Goal: Information Seeking & Learning: Learn about a topic

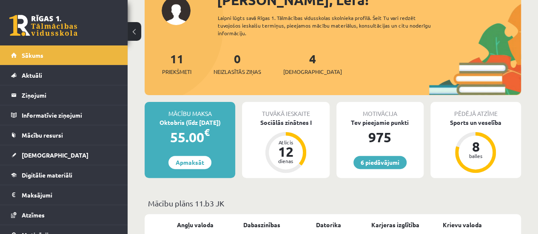
scroll to position [56, 0]
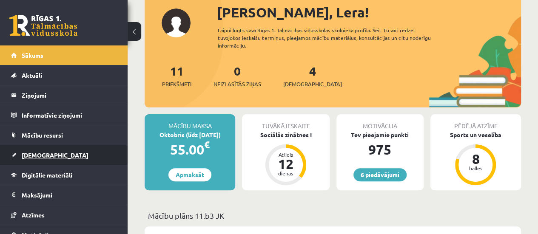
click at [73, 163] on link "[DEMOGRAPHIC_DATA]" at bounding box center [64, 155] width 106 height 20
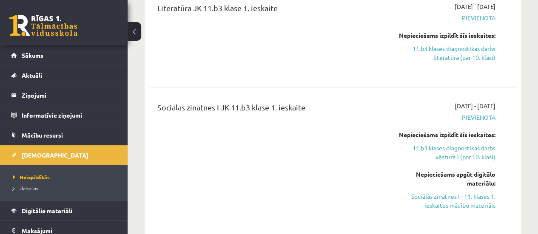
scroll to position [400, 0]
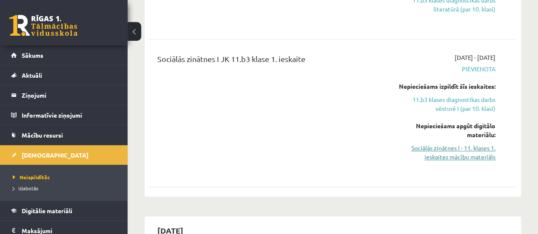
click at [488, 150] on link "Sociālās zinātnes I - 11. klases 1. ieskaites mācību materiāls" at bounding box center [443, 153] width 104 height 18
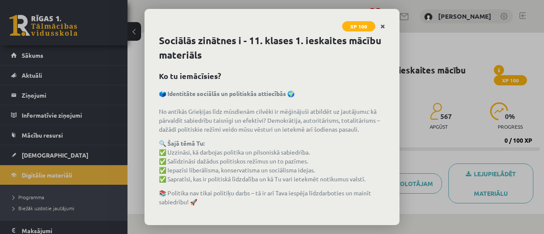
click at [382, 29] on icon "Close" at bounding box center [382, 27] width 5 height 6
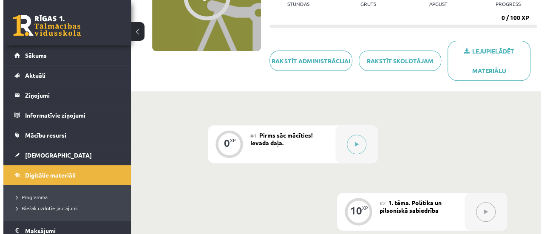
scroll to position [128, 0]
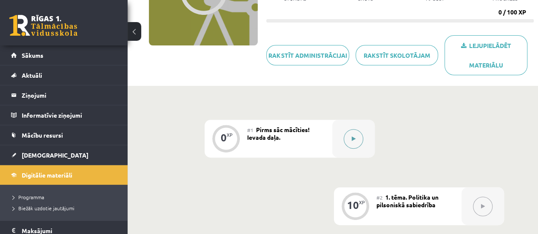
click at [350, 136] on button at bounding box center [354, 139] width 20 height 20
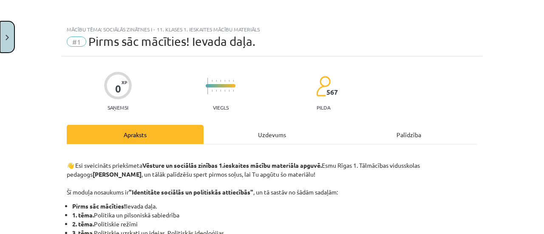
click at [4, 50] on button "Close" at bounding box center [7, 36] width 14 height 31
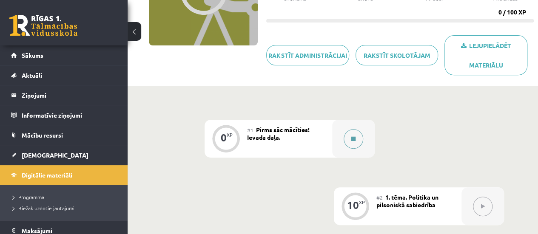
click at [354, 145] on button at bounding box center [354, 139] width 20 height 20
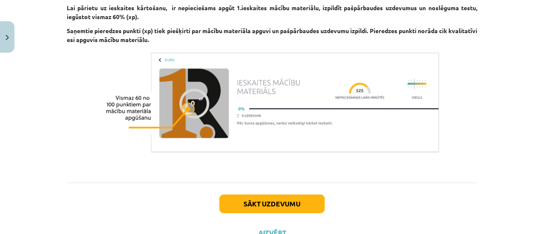
scroll to position [618, 0]
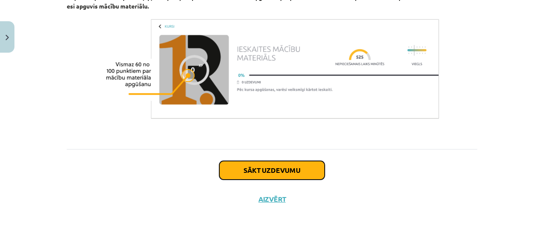
click at [309, 176] on button "Sākt uzdevumu" at bounding box center [271, 170] width 105 height 19
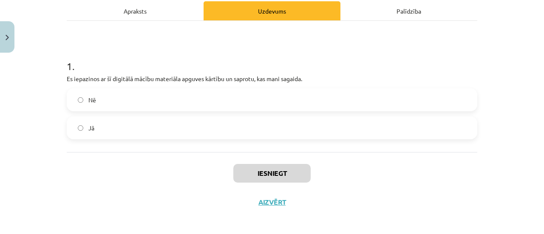
scroll to position [125, 0]
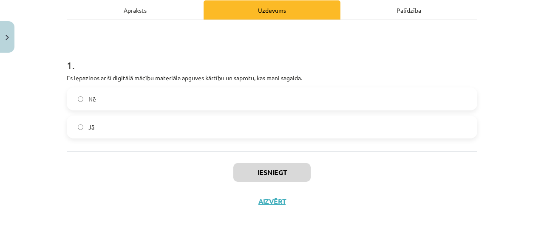
click at [241, 125] on label "Jā" at bounding box center [272, 126] width 409 height 21
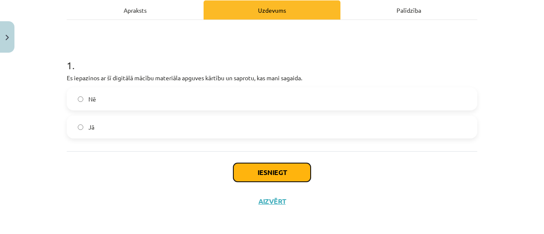
click at [259, 169] on button "Iesniegt" at bounding box center [271, 172] width 77 height 19
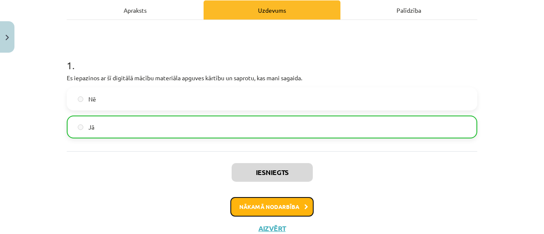
click at [273, 206] on button "Nākamā nodarbība" at bounding box center [271, 207] width 83 height 20
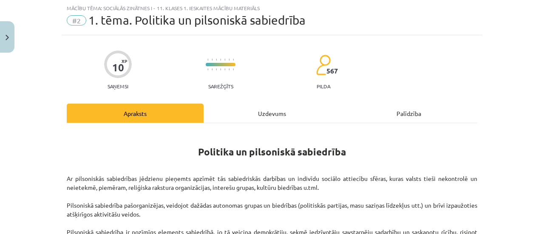
scroll to position [1406, 0]
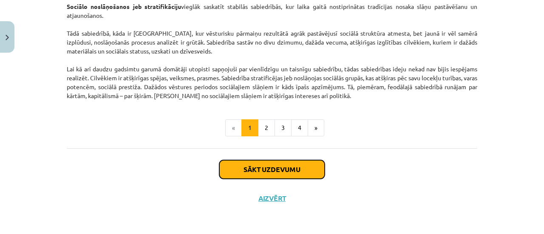
click at [299, 166] on button "Sākt uzdevumu" at bounding box center [271, 169] width 105 height 19
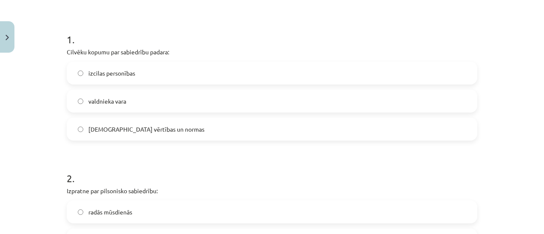
scroll to position [153, 0]
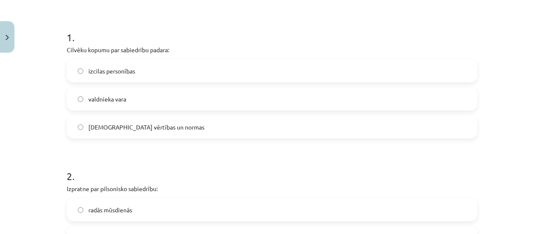
click at [197, 128] on label "[DEMOGRAPHIC_DATA] vērtības un normas" at bounding box center [272, 126] width 409 height 21
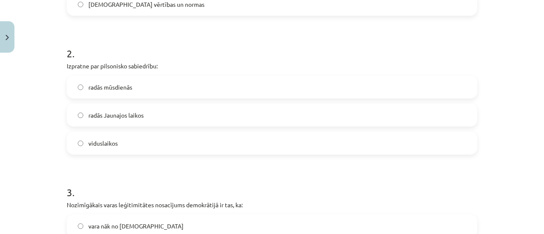
scroll to position [277, 0]
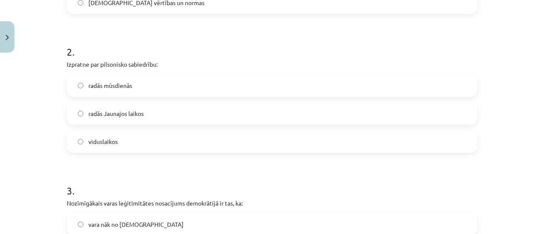
click at [163, 88] on label "radās mūsdienās" at bounding box center [272, 85] width 409 height 21
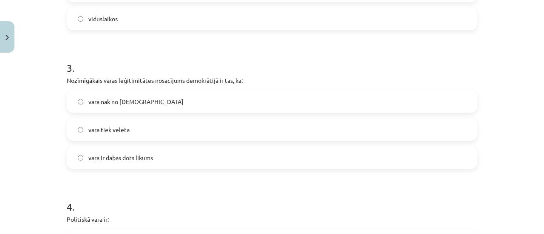
scroll to position [406, 0]
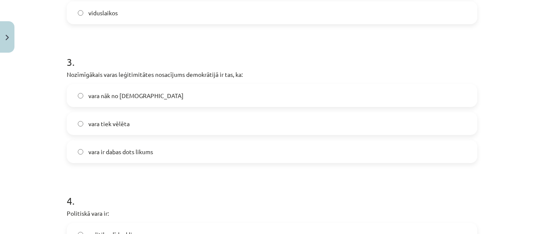
click at [191, 95] on label "vara nāk no [DEMOGRAPHIC_DATA]" at bounding box center [272, 95] width 409 height 21
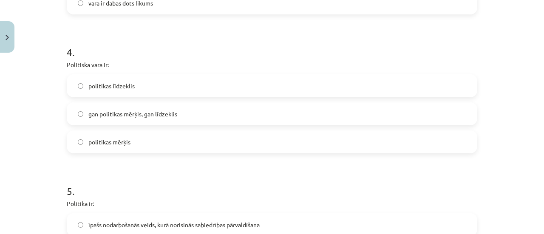
scroll to position [554, 0]
click at [280, 115] on label "gan politikas mērķis, gan līdzeklis" at bounding box center [272, 115] width 409 height 21
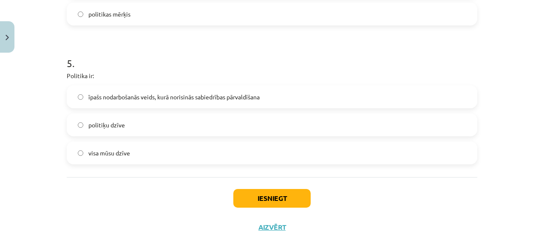
scroll to position [695, 0]
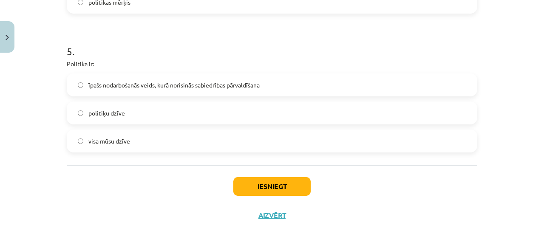
click at [231, 74] on label "īpašs nodarbošanās veids, kurā norisinās sabiedrības pārvaldīšana" at bounding box center [272, 84] width 409 height 21
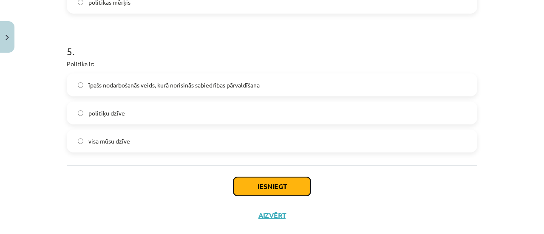
click at [265, 179] on button "Iesniegt" at bounding box center [271, 186] width 77 height 19
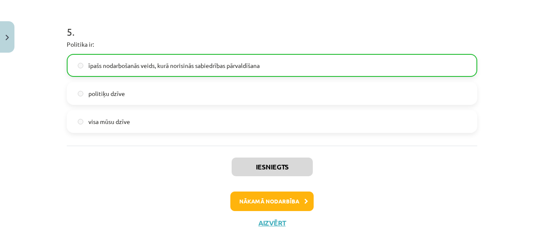
scroll to position [738, 0]
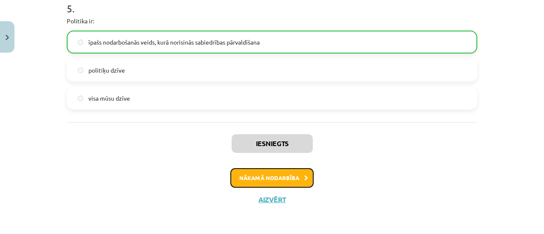
click at [290, 183] on button "Nākamā nodarbība" at bounding box center [271, 178] width 83 height 20
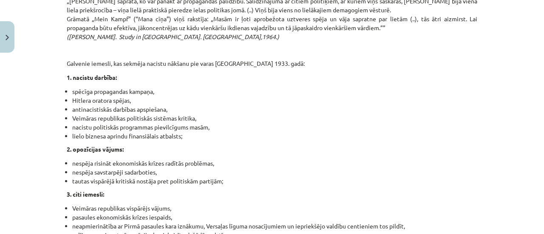
scroll to position [2265, 0]
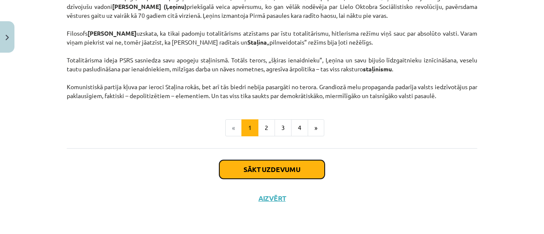
click at [249, 173] on button "Sākt uzdevumu" at bounding box center [271, 169] width 105 height 19
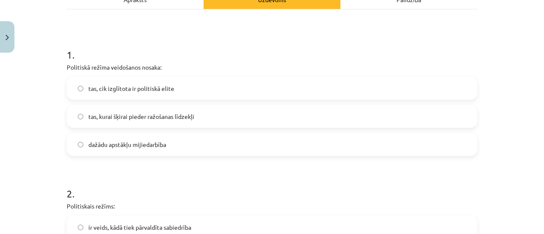
scroll to position [139, 0]
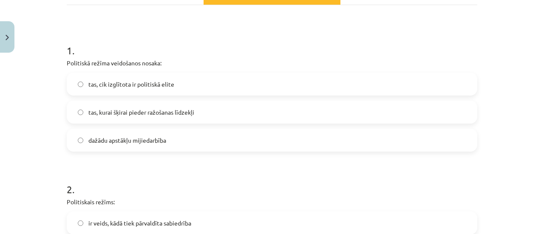
click at [119, 114] on span "tas, kurai šķirai pieder ražošanas līdzekļi" at bounding box center [141, 112] width 106 height 9
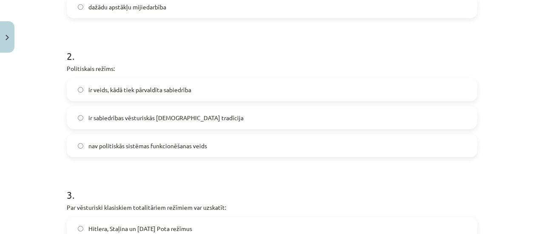
scroll to position [274, 0]
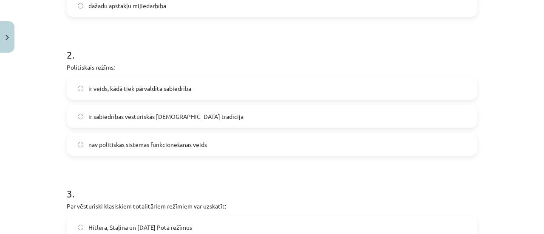
click at [230, 146] on label "nav politiskās sistēmas funkcionēšanas veids" at bounding box center [272, 144] width 409 height 21
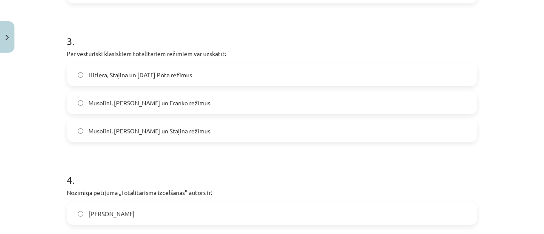
scroll to position [431, 0]
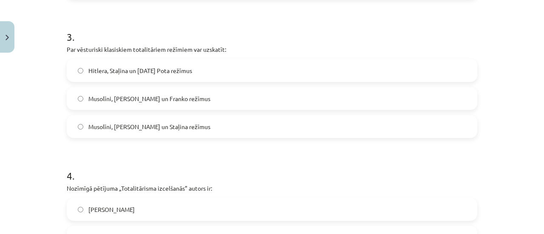
click at [251, 94] on label "Musolīni, [PERSON_NAME] un Franko režīmus" at bounding box center [272, 98] width 409 height 21
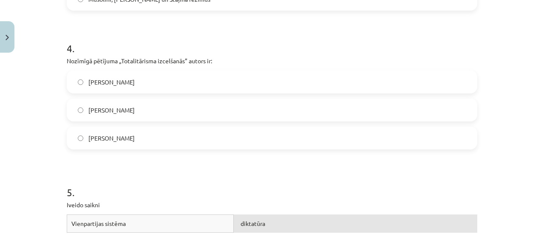
scroll to position [557, 0]
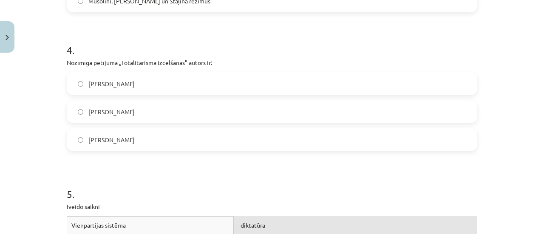
click at [127, 82] on label "[PERSON_NAME]" at bounding box center [272, 83] width 409 height 21
click at [378, 114] on label "[PERSON_NAME]" at bounding box center [272, 111] width 409 height 21
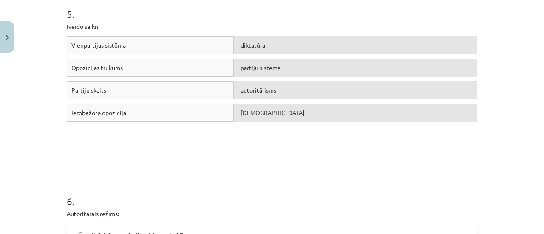
scroll to position [736, 0]
drag, startPoint x: 273, startPoint y: 57, endPoint x: 278, endPoint y: 67, distance: 11.6
click at [278, 67] on div "Vienpartijas sistēma diktatūra Opozīcijas trūkums partiju sistēma Partiju skait…" at bounding box center [272, 101] width 411 height 128
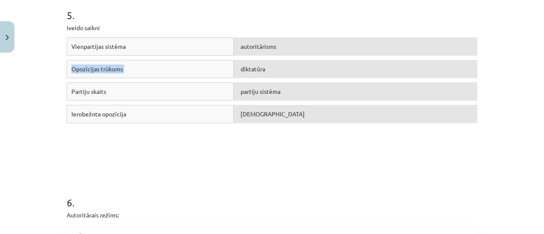
click at [184, 68] on div "Opozīcijas trūkums" at bounding box center [150, 69] width 167 height 18
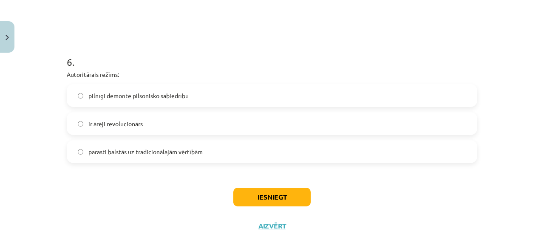
scroll to position [903, 0]
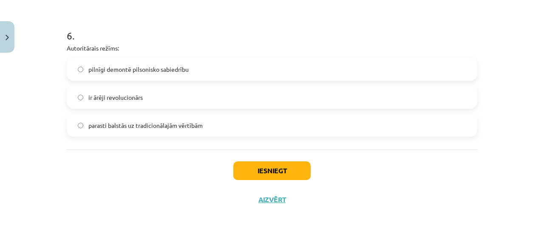
click at [203, 66] on label "pilnīgi demontē pilsonisko sabiedrību" at bounding box center [272, 69] width 409 height 21
click at [281, 172] on button "Iesniegt" at bounding box center [271, 171] width 77 height 19
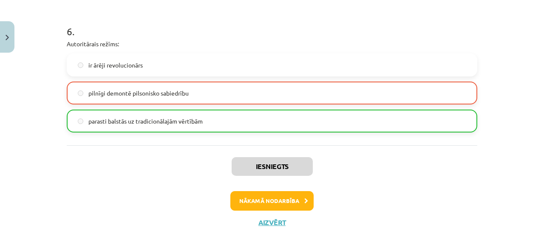
scroll to position [911, 0]
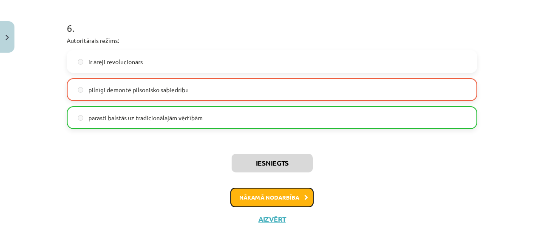
click at [265, 200] on button "Nākamā nodarbība" at bounding box center [271, 198] width 83 height 20
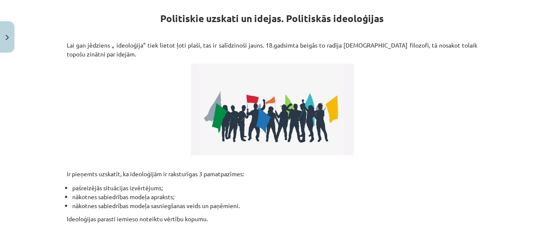
scroll to position [312, 0]
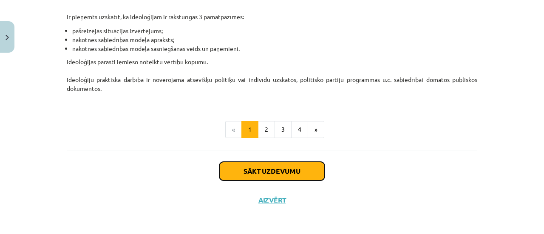
click at [316, 170] on button "Sākt uzdevumu" at bounding box center [271, 171] width 105 height 19
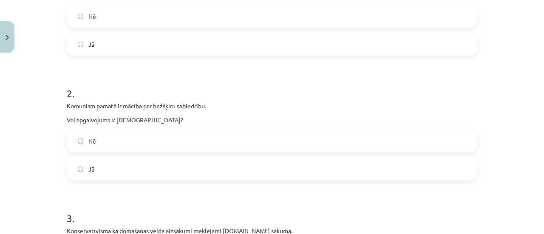
scroll to position [227, 0]
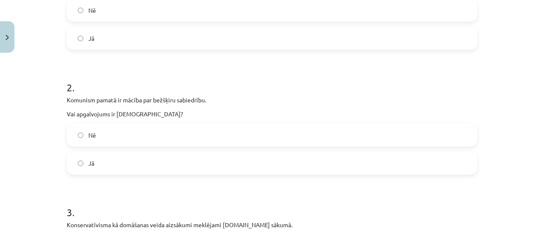
click at [289, 41] on label "Jā" at bounding box center [272, 38] width 409 height 21
click at [171, 161] on label "Jā" at bounding box center [272, 163] width 409 height 21
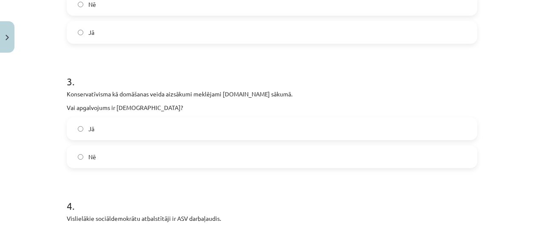
scroll to position [401, 0]
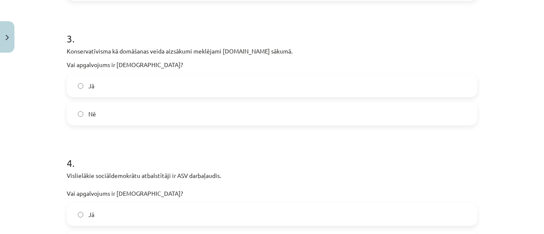
click at [260, 110] on label "Nē" at bounding box center [272, 113] width 409 height 21
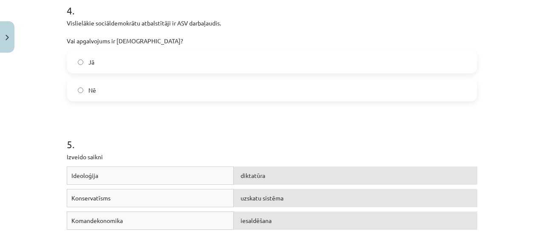
scroll to position [559, 0]
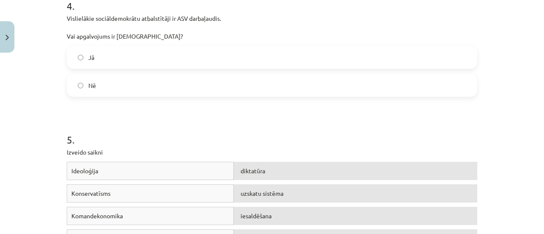
click at [249, 65] on label "Jā" at bounding box center [272, 57] width 409 height 21
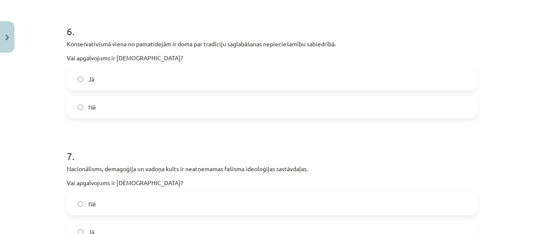
scroll to position [873, 0]
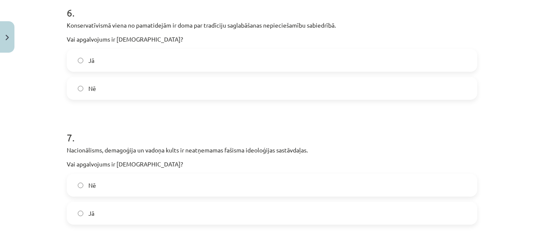
click at [213, 90] on label "Nē" at bounding box center [272, 88] width 409 height 21
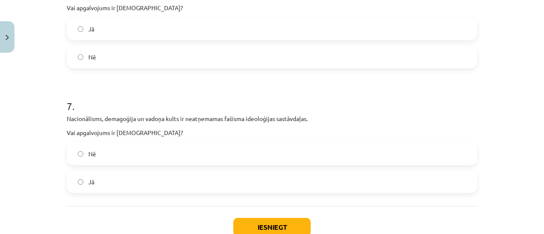
scroll to position [911, 0]
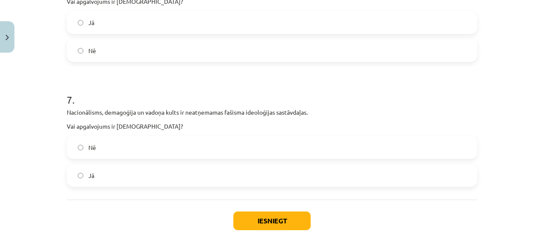
click at [281, 174] on label "Jā" at bounding box center [272, 175] width 409 height 21
click at [270, 217] on button "Iesniegt" at bounding box center [271, 221] width 77 height 19
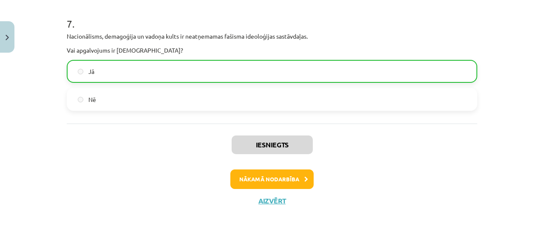
scroll to position [989, 0]
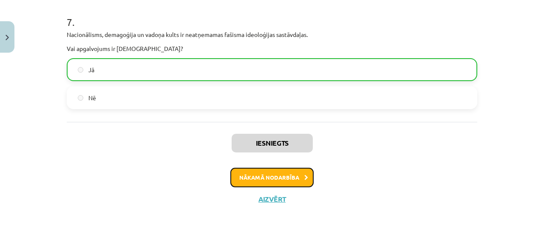
click at [269, 176] on button "Nākamā nodarbība" at bounding box center [271, 178] width 83 height 20
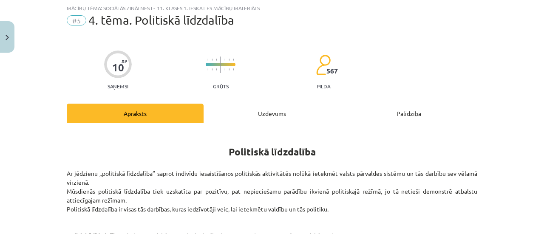
scroll to position [276, 0]
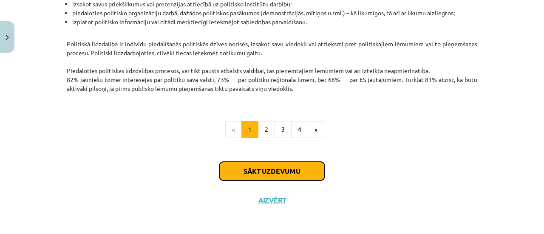
click at [284, 170] on button "Sākt uzdevumu" at bounding box center [271, 171] width 105 height 19
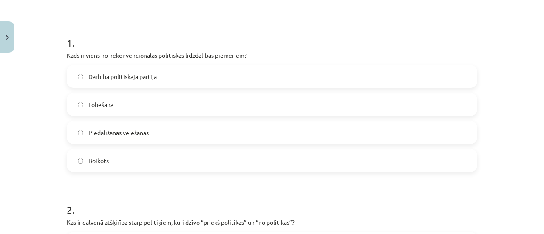
scroll to position [169, 0]
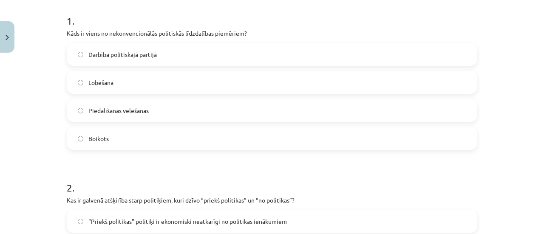
click at [270, 45] on label "Darbība politiskajā partijā" at bounding box center [272, 54] width 409 height 21
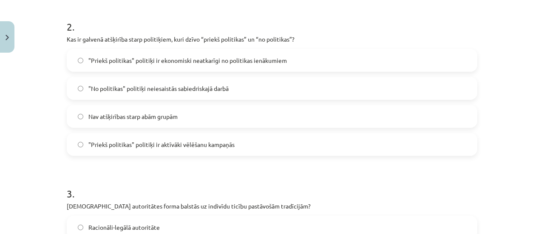
scroll to position [365, 0]
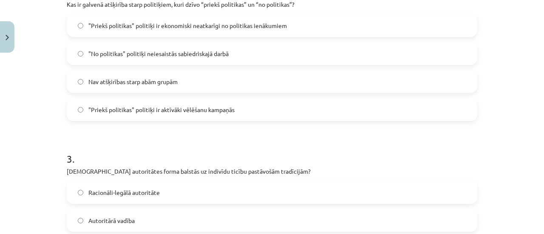
click at [302, 32] on label ""Priekš politikas" politiķi ir ekonomiski neatkarīgi no politikas ienākumiem" at bounding box center [272, 25] width 409 height 21
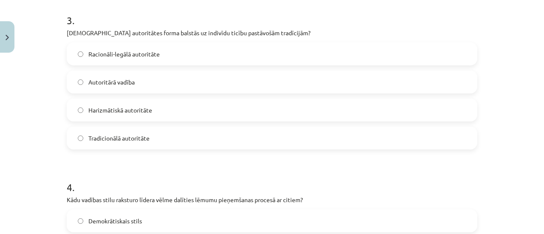
click at [284, 65] on div "Racionāli-legālā autoritāte" at bounding box center [272, 54] width 411 height 23
click at [364, 53] on label "Racionāli-legālā autoritāte" at bounding box center [272, 53] width 409 height 21
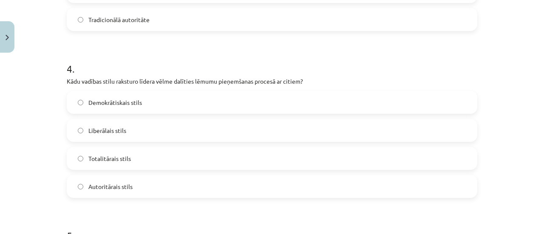
scroll to position [641, 0]
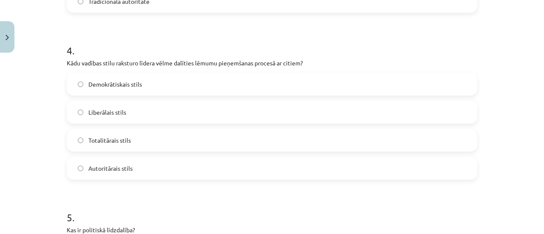
click at [253, 119] on label "Liberālais stils" at bounding box center [272, 112] width 409 height 21
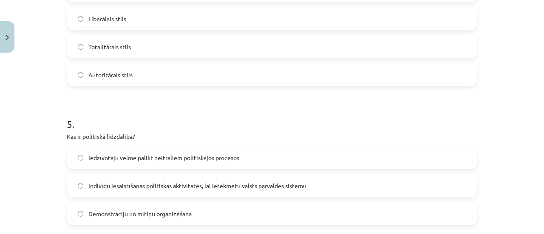
scroll to position [764, 0]
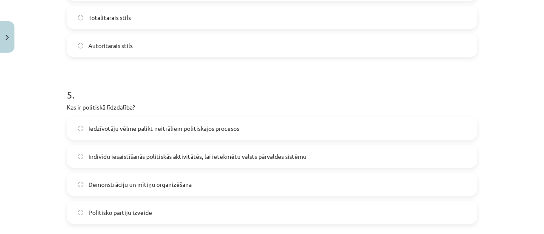
click at [336, 157] on label "Indivīdu iesaistīšanās politiskās aktivitātēs, lai ietekmētu valsts pārvaldes s…" at bounding box center [272, 156] width 409 height 21
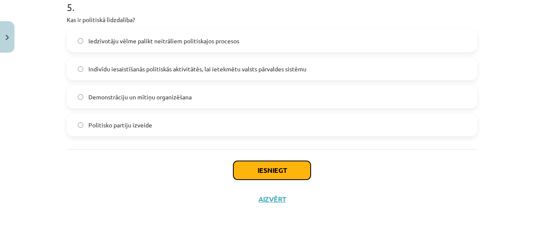
click at [281, 170] on button "Iesniegt" at bounding box center [271, 170] width 77 height 19
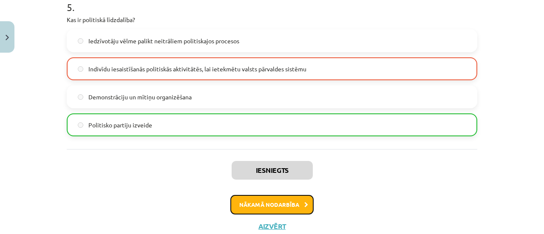
click at [277, 204] on button "Nākamā nodarbība" at bounding box center [271, 205] width 83 height 20
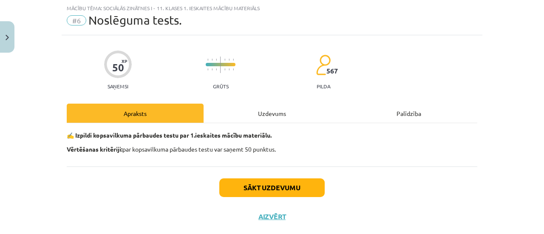
scroll to position [39, 0]
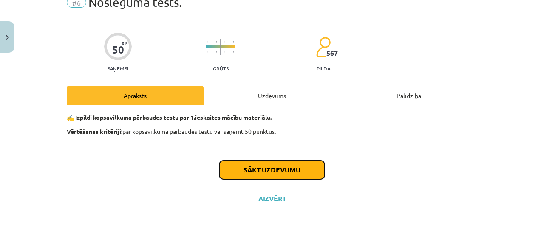
click at [296, 169] on button "Sākt uzdevumu" at bounding box center [271, 170] width 105 height 19
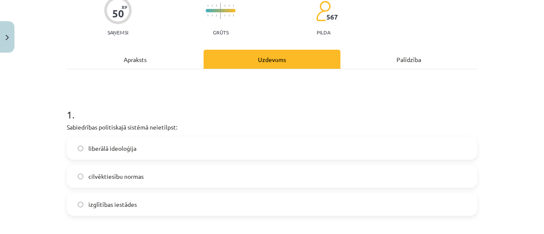
scroll to position [86, 0]
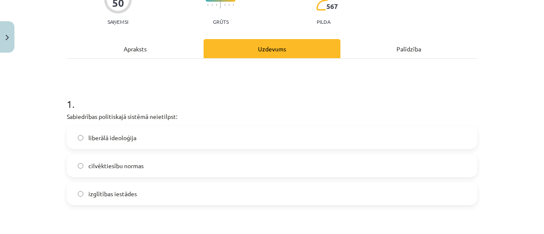
click at [205, 148] on div "liberālā ideoloģija" at bounding box center [272, 137] width 411 height 23
click at [244, 171] on label "cilvēktiesību normas" at bounding box center [272, 165] width 409 height 21
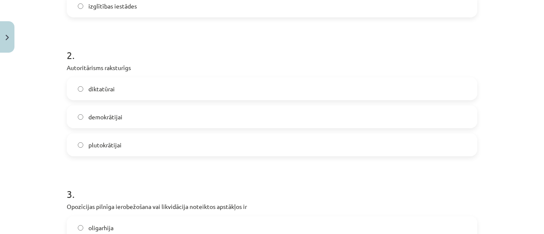
scroll to position [287, 0]
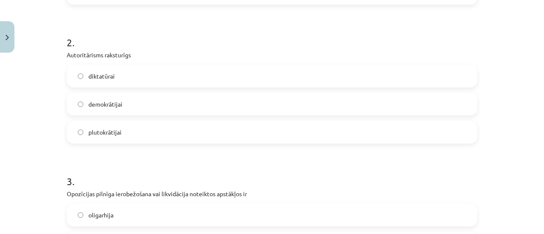
drag, startPoint x: 273, startPoint y: 87, endPoint x: 270, endPoint y: 78, distance: 9.7
click at [270, 78] on div "diktatūrai" at bounding box center [272, 76] width 411 height 23
click at [270, 78] on label "diktatūrai" at bounding box center [272, 75] width 409 height 21
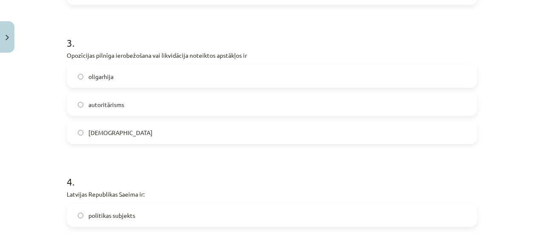
scroll to position [429, 0]
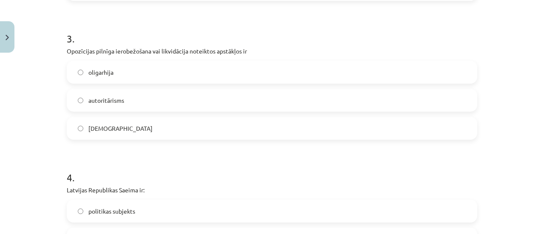
click at [313, 103] on label "autoritārisms" at bounding box center [272, 100] width 409 height 21
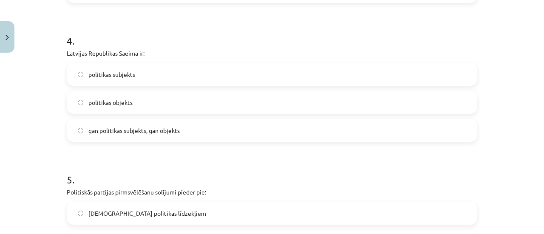
scroll to position [583, 0]
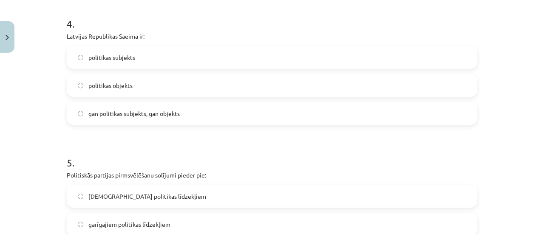
click at [224, 106] on label "gan politikas subjekts, gan objekts" at bounding box center [272, 113] width 409 height 21
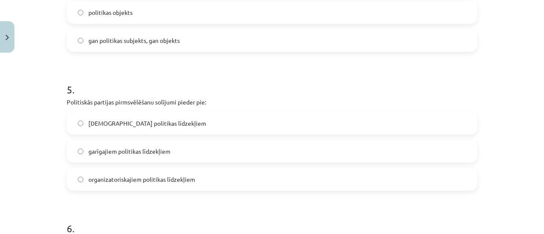
scroll to position [676, 0]
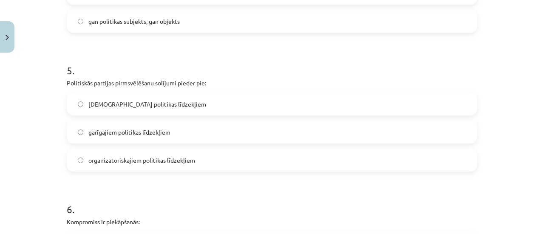
click at [199, 164] on label "organizatoriskajiem politikas līdzekļiem" at bounding box center [272, 160] width 409 height 21
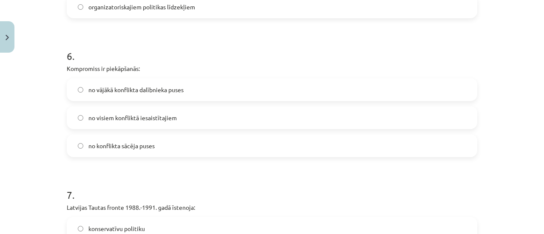
scroll to position [840, 0]
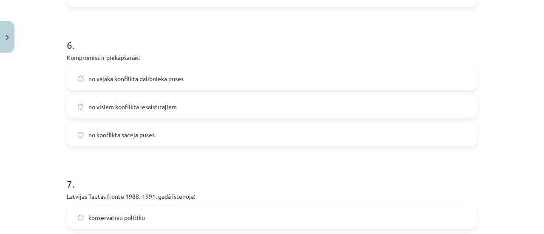
click at [357, 78] on label "no vājākā konflikta dalībnieka puses" at bounding box center [272, 78] width 409 height 21
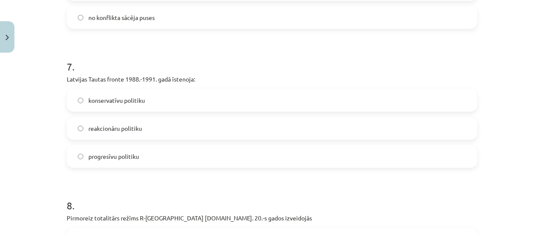
scroll to position [964, 0]
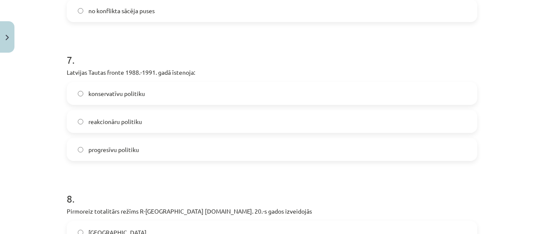
click at [203, 128] on label "reakcionāru politiku" at bounding box center [272, 121] width 409 height 21
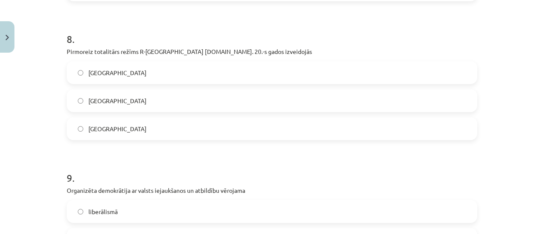
scroll to position [1150, 0]
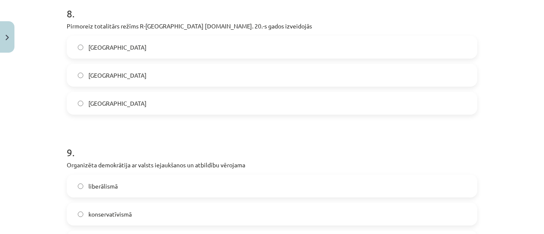
click at [237, 58] on div "[GEOGRAPHIC_DATA] [GEOGRAPHIC_DATA] [GEOGRAPHIC_DATA]" at bounding box center [272, 75] width 411 height 79
click at [239, 56] on label "[GEOGRAPHIC_DATA]" at bounding box center [272, 47] width 409 height 21
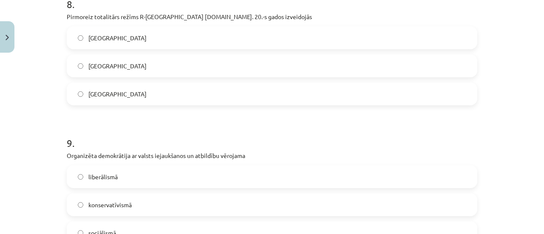
click at [279, 72] on label "[GEOGRAPHIC_DATA]" at bounding box center [272, 65] width 409 height 21
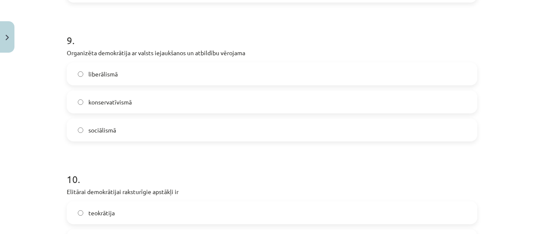
click at [190, 106] on label "konservatīvismā" at bounding box center [272, 101] width 409 height 21
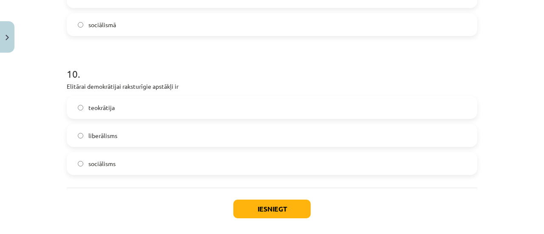
scroll to position [1403, 0]
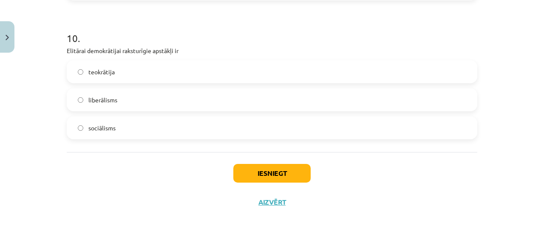
click at [210, 110] on div "liberālisms" at bounding box center [272, 99] width 411 height 23
click at [225, 137] on label "sociālisms" at bounding box center [272, 127] width 409 height 21
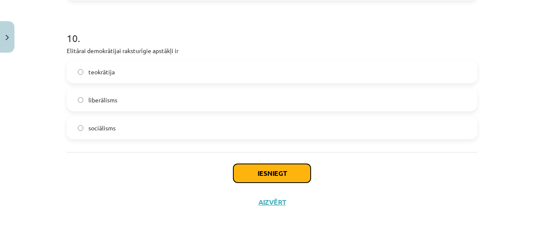
click at [303, 179] on button "Iesniegt" at bounding box center [271, 173] width 77 height 19
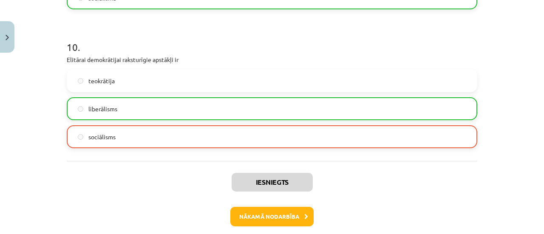
scroll to position [1398, 0]
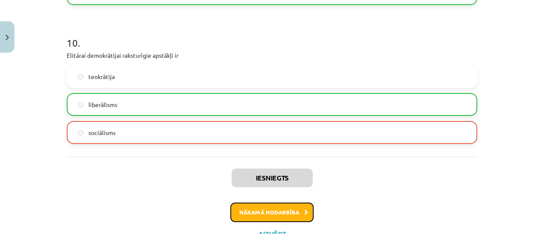
click at [257, 208] on button "Nākamā nodarbība" at bounding box center [271, 213] width 83 height 20
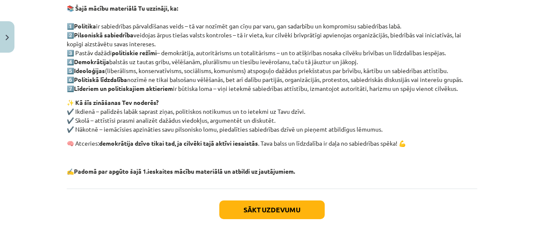
scroll to position [202, 0]
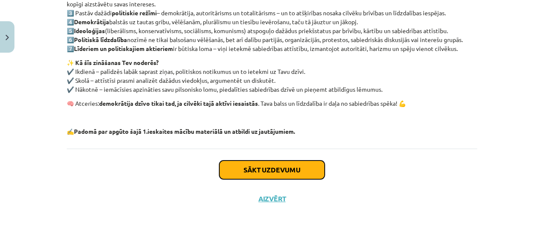
click at [264, 166] on button "Sākt uzdevumu" at bounding box center [271, 170] width 105 height 19
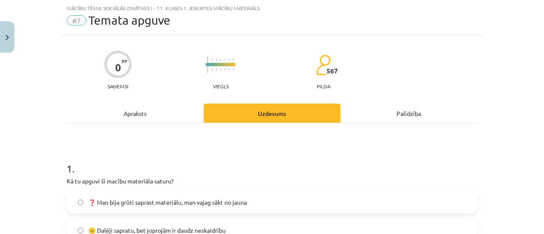
scroll to position [126, 0]
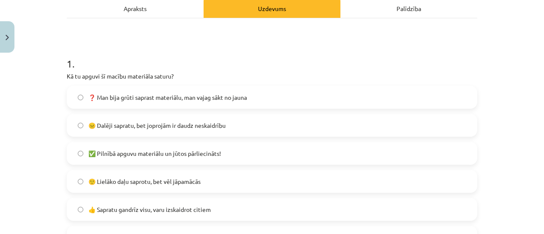
click at [252, 101] on label "❓ Man bija grūti saprast materiālu, man vajag sākt no jauna" at bounding box center [272, 97] width 409 height 21
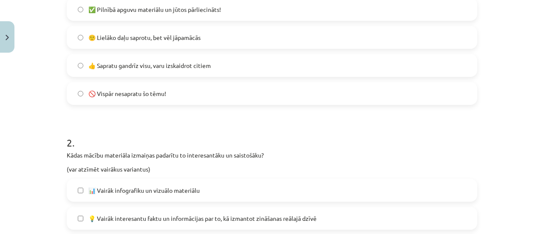
scroll to position [279, 0]
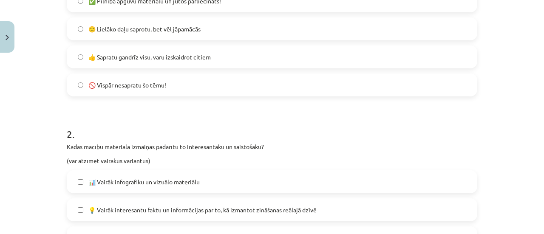
click at [251, 199] on label "💡 Vairāk interesantu faktu un informācijas par to, kā izmantot zināšanas reālaj…" at bounding box center [272, 209] width 409 height 21
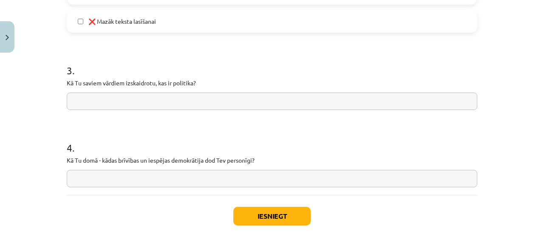
scroll to position [696, 0]
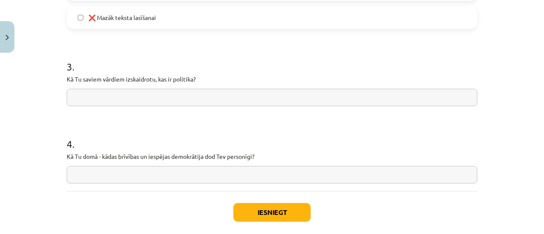
click at [212, 90] on input "text" at bounding box center [272, 97] width 411 height 17
type input "*"
click at [149, 175] on input "text" at bounding box center [272, 174] width 411 height 17
type input "*"
click at [267, 205] on button "Iesniegt" at bounding box center [271, 212] width 77 height 19
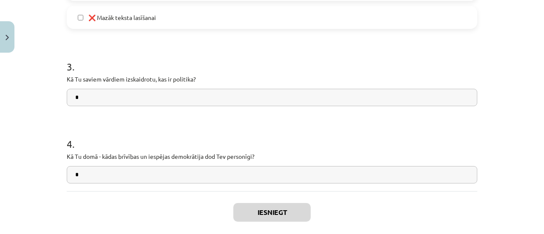
scroll to position [738, 0]
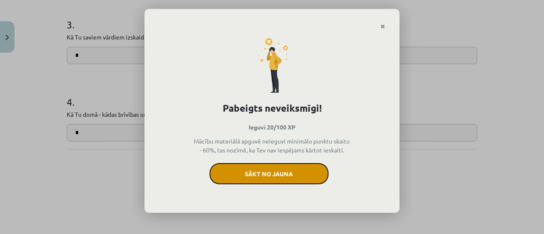
click at [279, 169] on button "Sākt no jauna" at bounding box center [269, 173] width 119 height 21
click at [302, 176] on button "Sākt no jauna" at bounding box center [269, 173] width 119 height 21
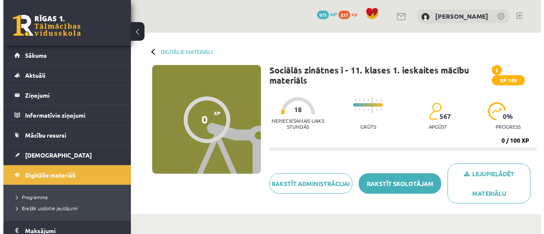
scroll to position [128, 0]
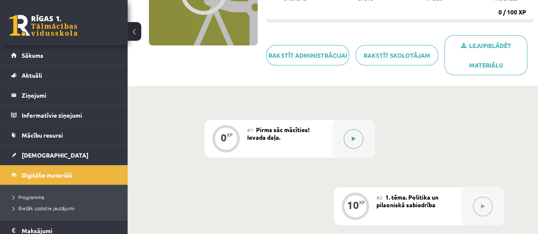
click at [349, 131] on button at bounding box center [354, 139] width 20 height 20
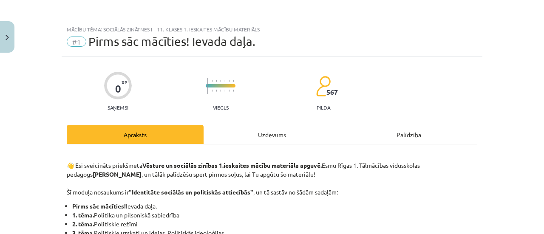
scroll to position [618, 0]
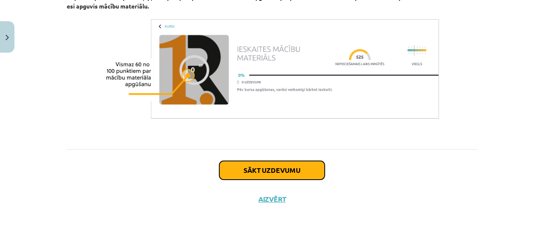
click at [279, 178] on button "Sākt uzdevumu" at bounding box center [271, 170] width 105 height 19
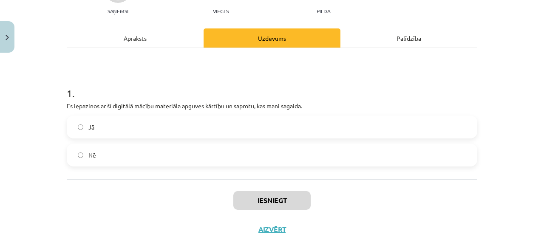
scroll to position [117, 0]
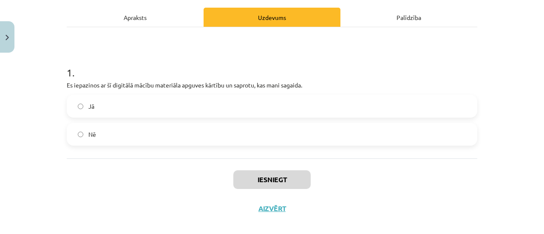
click at [291, 114] on label "Jā" at bounding box center [272, 106] width 409 height 21
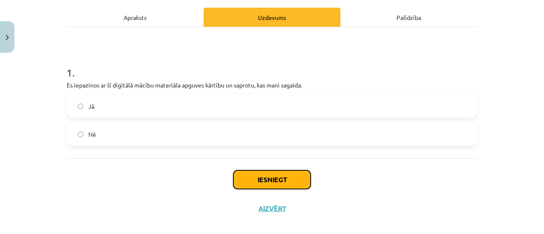
click at [292, 176] on button "Iesniegt" at bounding box center [271, 179] width 77 height 19
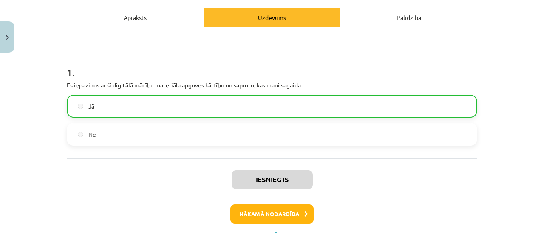
scroll to position [130, 0]
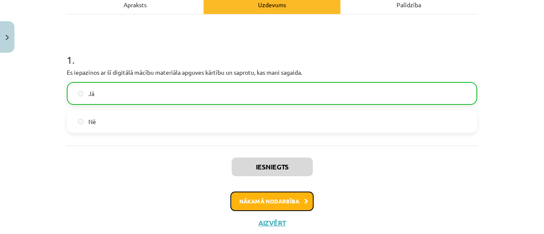
click at [291, 199] on button "Nākamā nodarbība" at bounding box center [271, 202] width 83 height 20
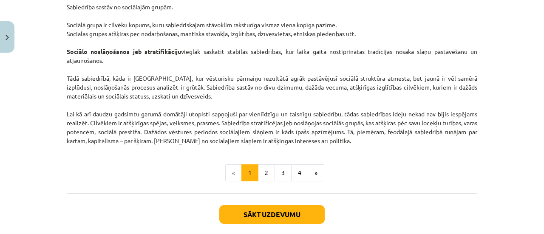
scroll to position [1406, 0]
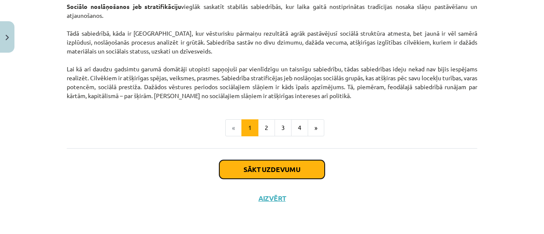
click at [315, 171] on button "Sākt uzdevumu" at bounding box center [271, 169] width 105 height 19
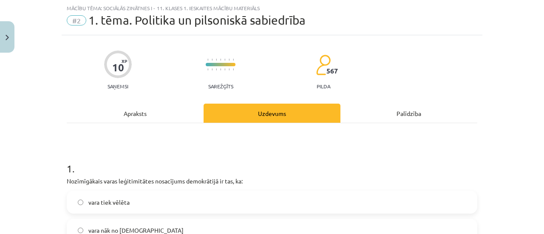
scroll to position [711, 0]
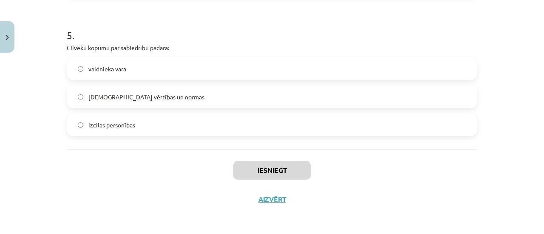
click at [176, 97] on label "[DEMOGRAPHIC_DATA] vērtības un normas" at bounding box center [272, 96] width 409 height 21
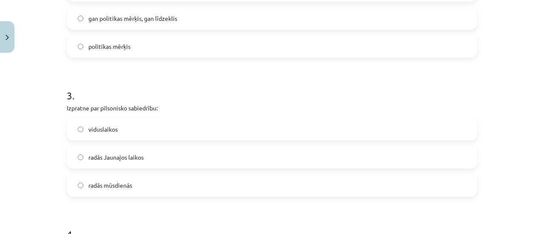
scroll to position [365, 0]
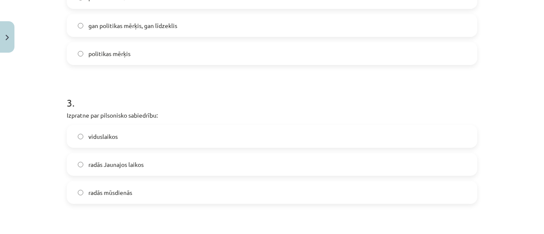
click at [213, 165] on label "radās Jaunajos laikos" at bounding box center [272, 164] width 409 height 21
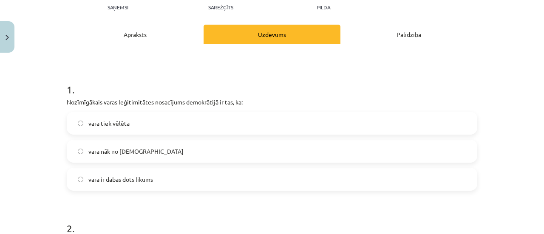
scroll to position [104, 0]
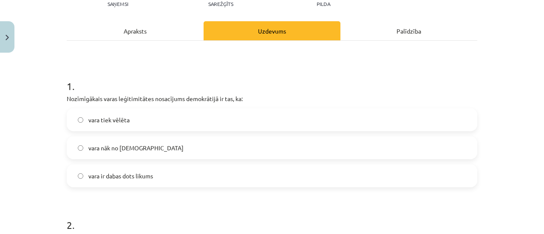
click at [211, 125] on label "vara tiek vēlēta" at bounding box center [272, 119] width 409 height 21
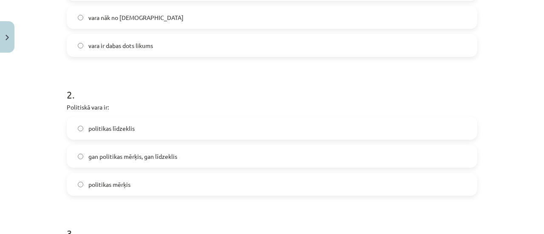
scroll to position [243, 0]
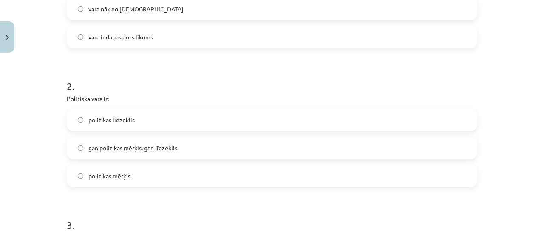
click at [161, 124] on label "politikas līdzeklis" at bounding box center [272, 119] width 409 height 21
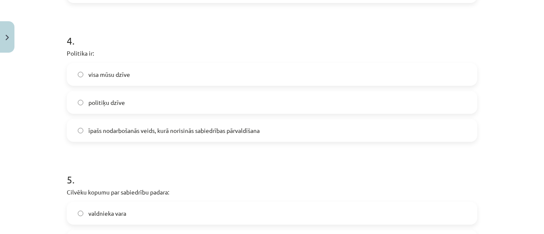
scroll to position [568, 0]
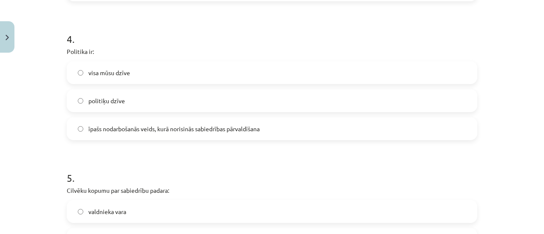
click at [227, 136] on label "īpašs nodarbošanās veids, kurā norisinās sabiedrības pārvaldīšana" at bounding box center [272, 128] width 409 height 21
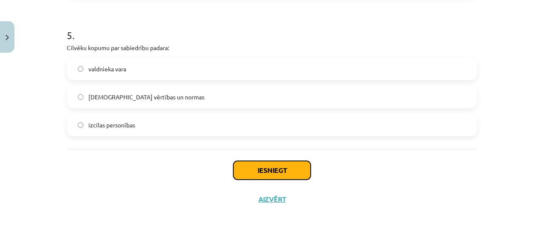
click at [258, 174] on button "Iesniegt" at bounding box center [271, 170] width 77 height 19
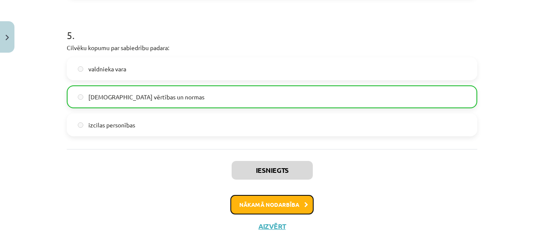
click at [286, 202] on button "Nākamā nodarbība" at bounding box center [271, 205] width 83 height 20
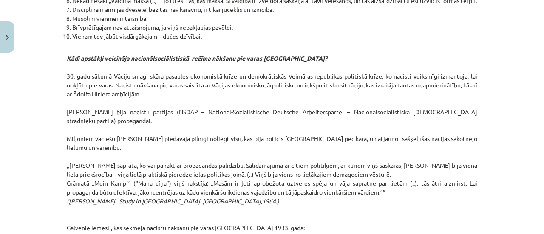
scroll to position [2265, 0]
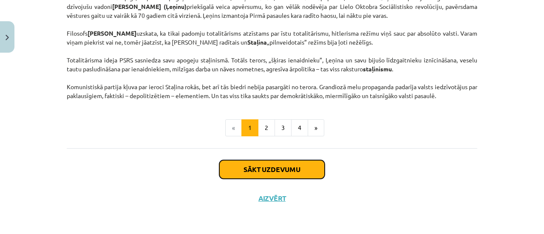
click at [274, 178] on button "Sākt uzdevumu" at bounding box center [271, 169] width 105 height 19
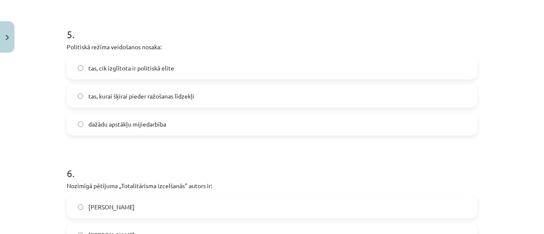
scroll to position [761, 0]
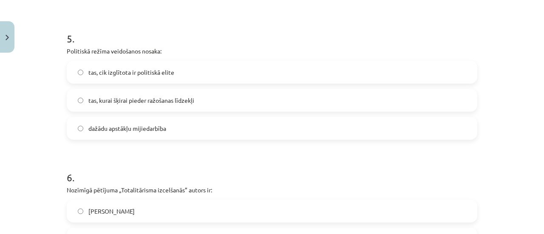
click at [146, 129] on span "dažādu apstākļu mijiedarbība" at bounding box center [127, 128] width 78 height 9
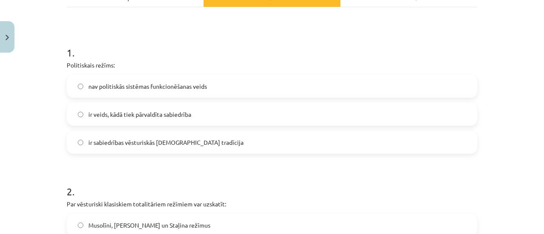
scroll to position [142, 0]
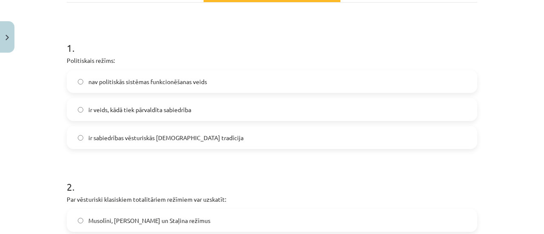
click at [219, 107] on label "ir veids, kādā tiek pārvaldīta sabiedrība" at bounding box center [272, 109] width 409 height 21
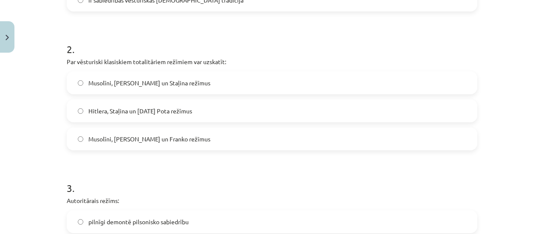
scroll to position [281, 0]
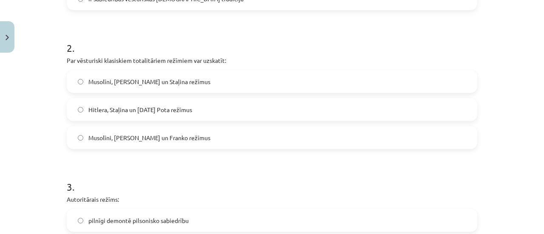
click at [185, 87] on label "Musolīni, [PERSON_NAME] un Staļina režīmus" at bounding box center [272, 81] width 409 height 21
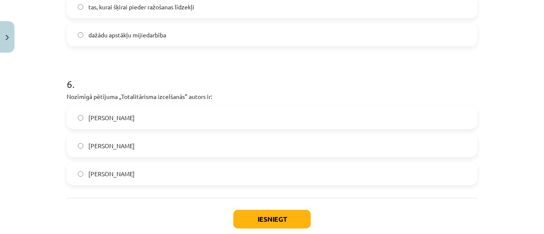
scroll to position [856, 0]
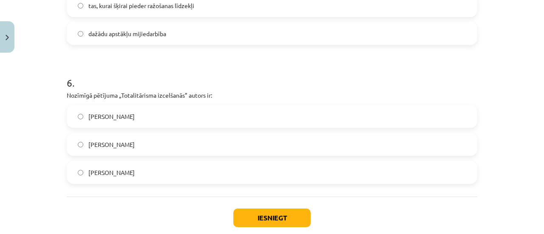
click at [173, 166] on label "[PERSON_NAME]" at bounding box center [272, 172] width 409 height 21
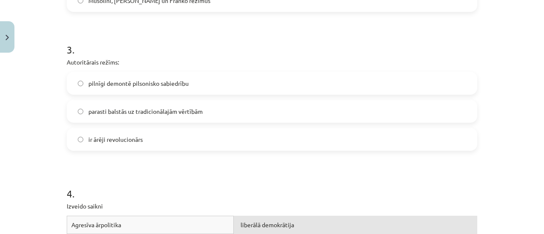
scroll to position [413, 0]
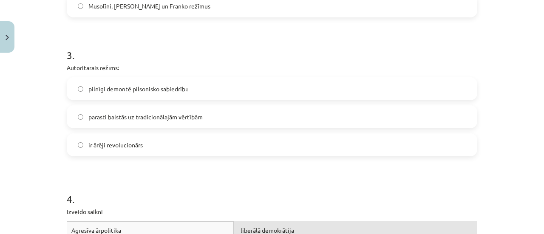
click at [203, 126] on label "parasti balstās uz tradicionālajām vērtībām" at bounding box center [272, 116] width 409 height 21
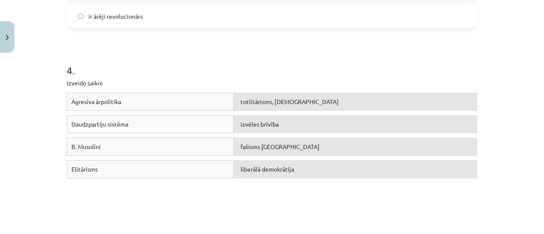
scroll to position [904, 0]
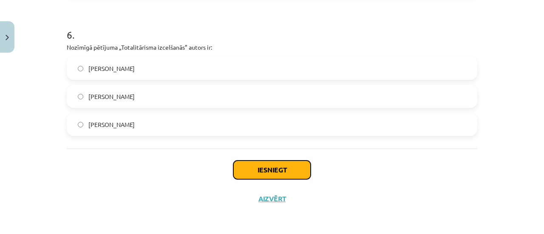
click at [237, 170] on button "Iesniegt" at bounding box center [271, 170] width 77 height 19
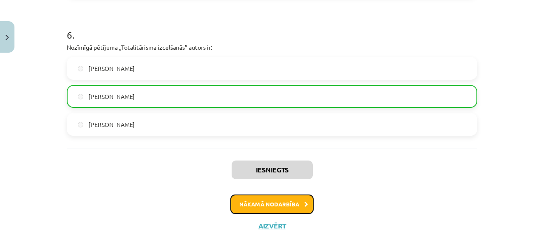
click at [255, 210] on button "Nākamā nodarbība" at bounding box center [271, 205] width 83 height 20
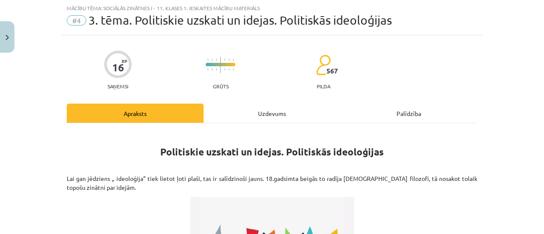
scroll to position [312, 0]
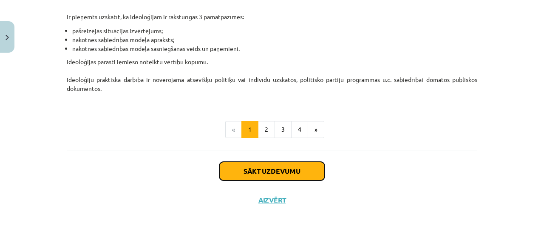
click at [284, 174] on button "Sākt uzdevumu" at bounding box center [271, 171] width 105 height 19
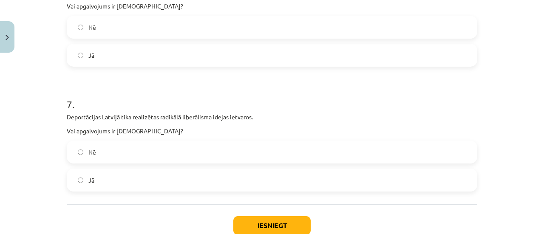
scroll to position [962, 0]
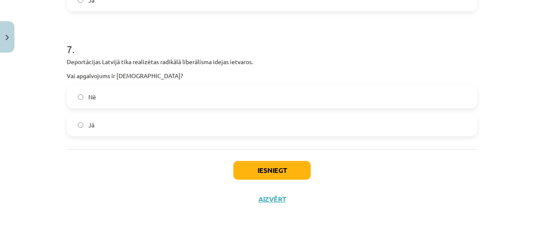
click at [149, 104] on label "Nē" at bounding box center [272, 96] width 409 height 21
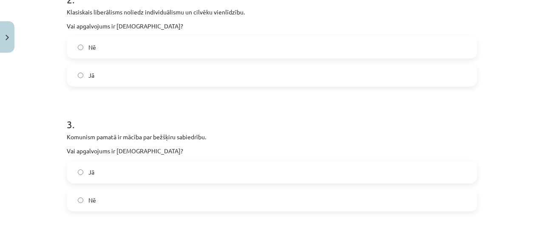
scroll to position [321, 0]
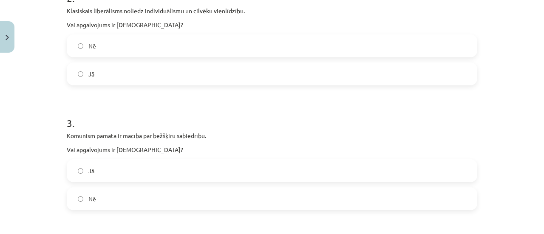
click at [165, 178] on label "Jā" at bounding box center [272, 170] width 409 height 21
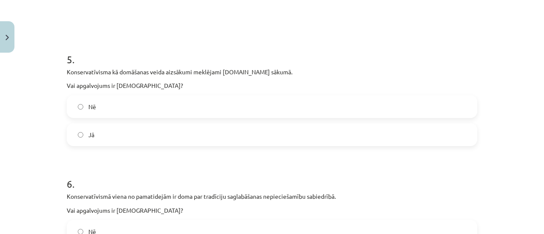
scroll to position [701, 0]
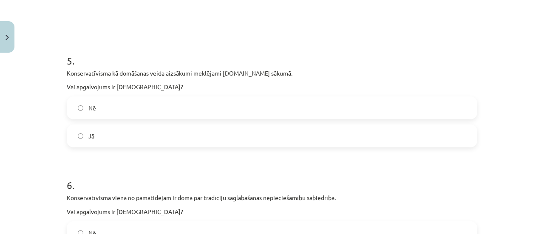
click at [192, 109] on label "Nē" at bounding box center [272, 107] width 409 height 21
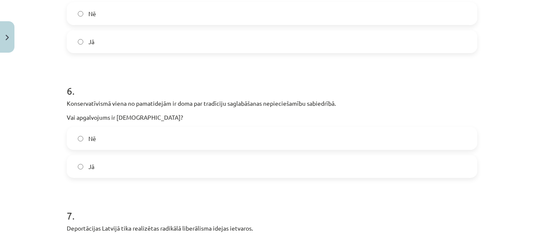
scroll to position [793, 0]
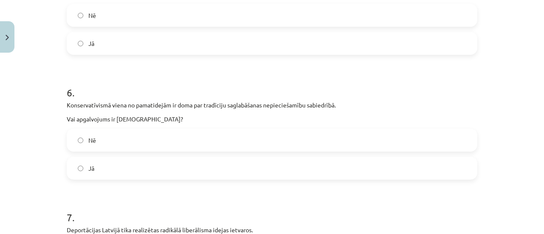
click at [139, 167] on label "Jā" at bounding box center [272, 168] width 409 height 21
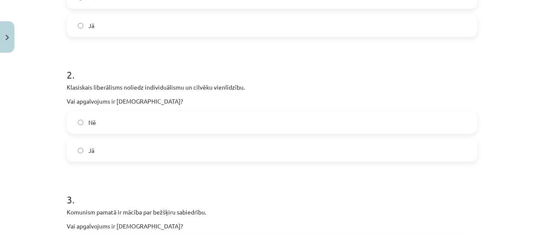
scroll to position [243, 0]
click at [223, 153] on label "Jā" at bounding box center [272, 151] width 409 height 21
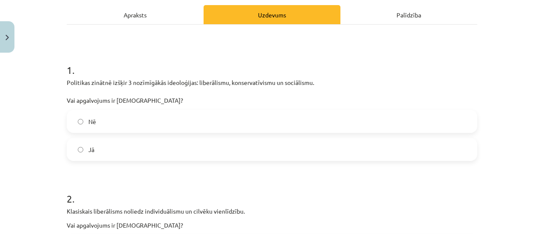
click at [175, 148] on label "Jā" at bounding box center [272, 149] width 409 height 21
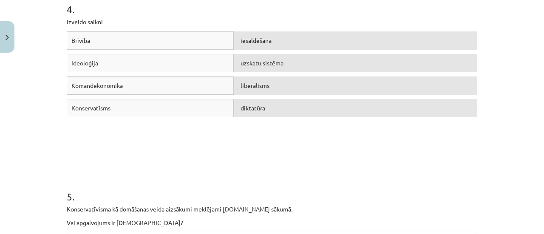
scroll to position [962, 0]
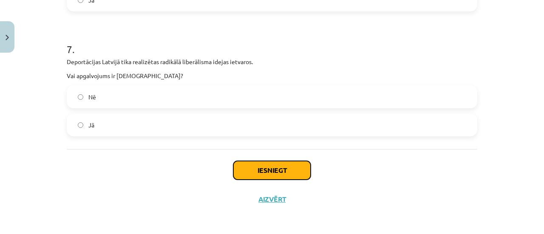
click at [291, 177] on button "Iesniegt" at bounding box center [271, 170] width 77 height 19
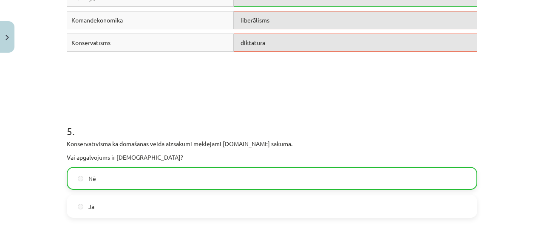
scroll to position [989, 0]
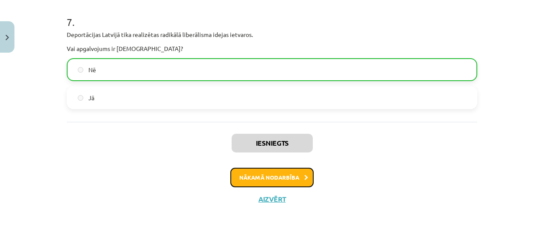
click at [298, 182] on button "Nākamā nodarbība" at bounding box center [271, 178] width 83 height 20
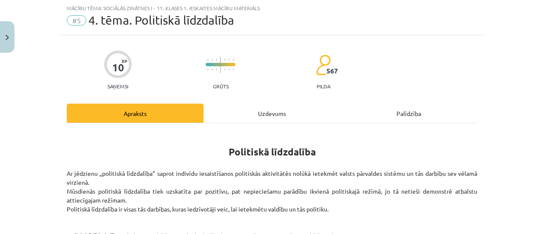
scroll to position [276, 0]
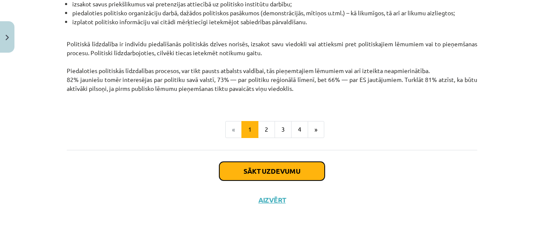
click at [261, 176] on button "Sākt uzdevumu" at bounding box center [271, 171] width 105 height 19
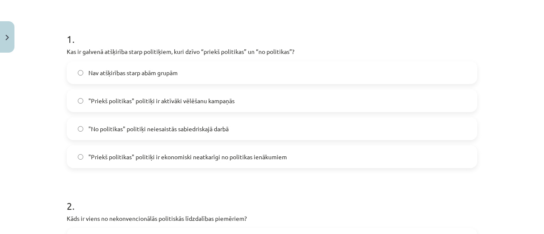
scroll to position [150, 0]
click at [213, 161] on span ""Priekš politikas" politiķi ir ekonomiski neatkarīgi no politikas ienākumiem" at bounding box center [187, 158] width 199 height 9
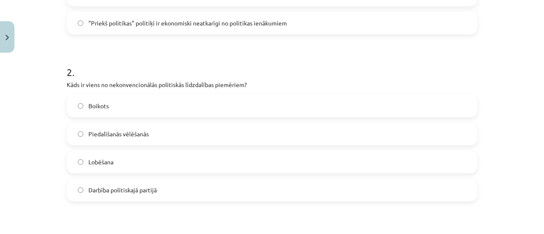
scroll to position [321, 0]
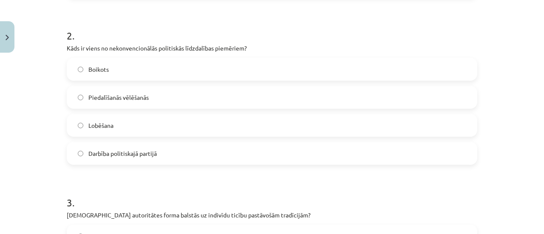
click at [235, 91] on label "Piedalīšanās vēlēšanās" at bounding box center [272, 97] width 409 height 21
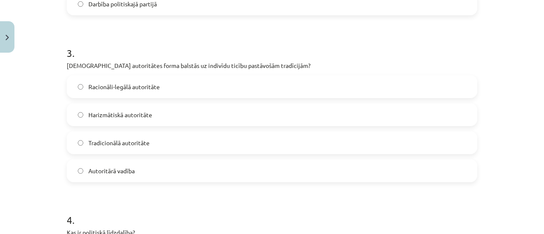
scroll to position [484, 0]
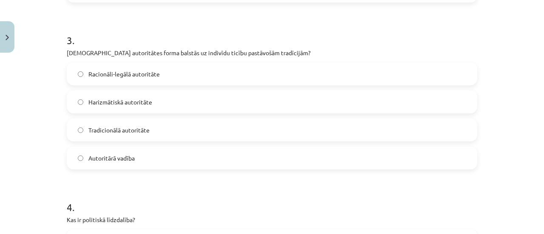
click at [222, 98] on label "Harizmātiskā autoritāte" at bounding box center [272, 101] width 409 height 21
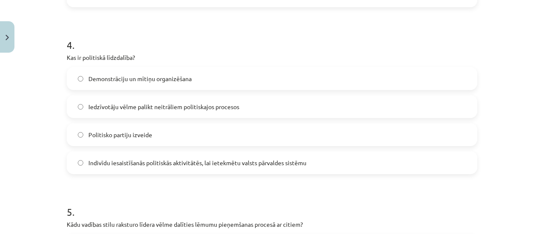
scroll to position [650, 0]
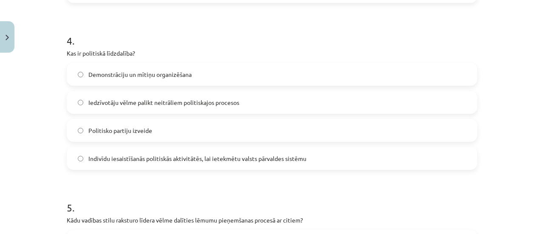
click at [271, 100] on label "Iedzīvotāju vēlme palikt neitrāliem politiskajos procesos" at bounding box center [272, 102] width 409 height 21
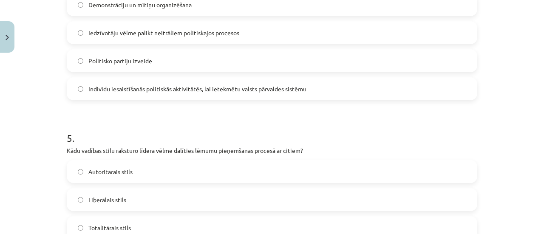
scroll to position [747, 0]
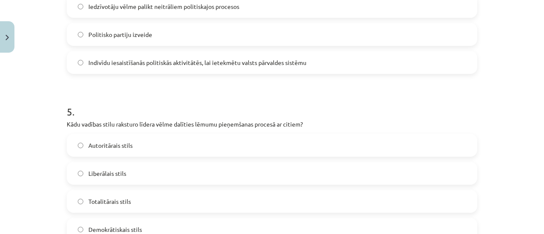
click at [315, 55] on label "Indivīdu iesaistīšanās politiskās aktivitātēs, lai ietekmētu valsts pārvaldes s…" at bounding box center [272, 62] width 409 height 21
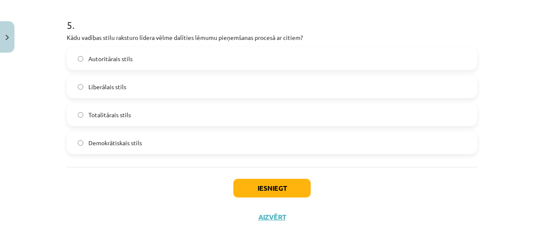
click at [193, 118] on label "Totalitārais stils" at bounding box center [272, 114] width 409 height 21
click at [273, 183] on button "Iesniegt" at bounding box center [271, 188] width 77 height 19
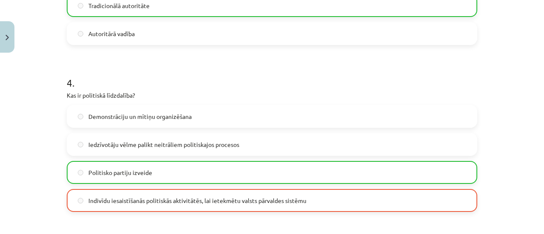
scroll to position [878, 0]
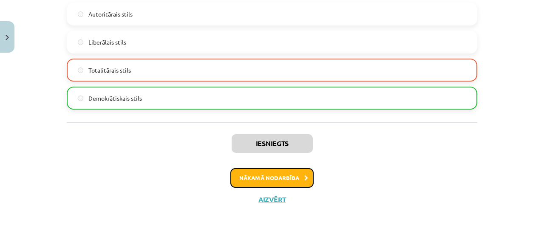
click at [257, 185] on button "Nākamā nodarbība" at bounding box center [271, 178] width 83 height 20
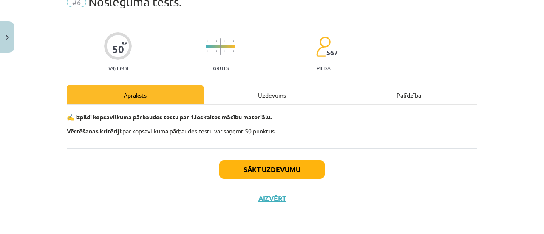
scroll to position [21, 0]
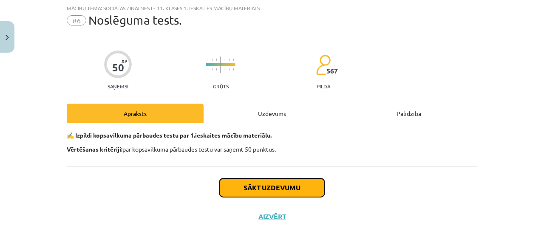
click at [270, 194] on button "Sākt uzdevumu" at bounding box center [271, 188] width 105 height 19
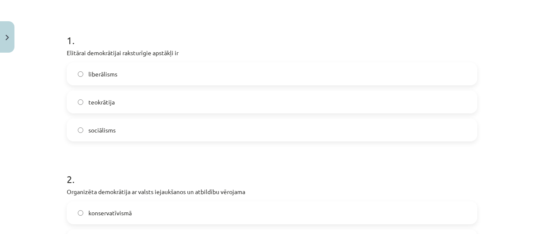
scroll to position [143, 0]
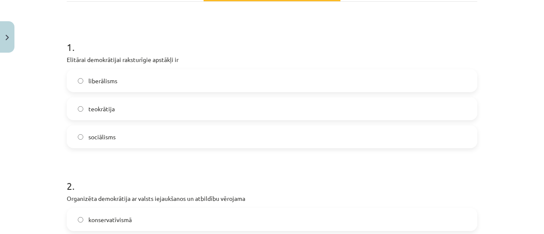
click at [184, 86] on label "liberālisms" at bounding box center [272, 80] width 409 height 21
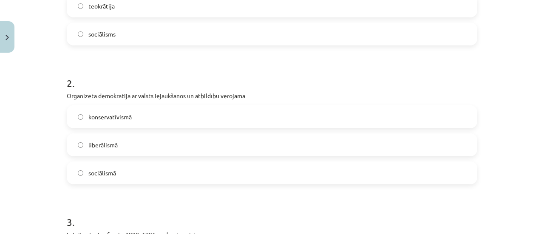
scroll to position [267, 0]
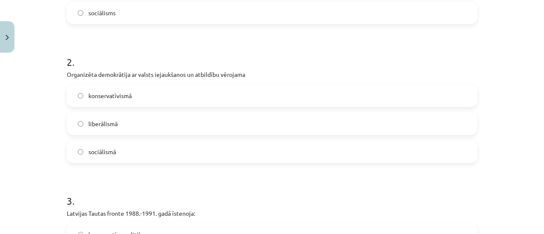
click at [176, 150] on label "sociālismā" at bounding box center [272, 151] width 409 height 21
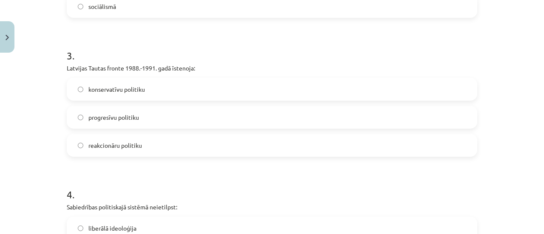
scroll to position [414, 0]
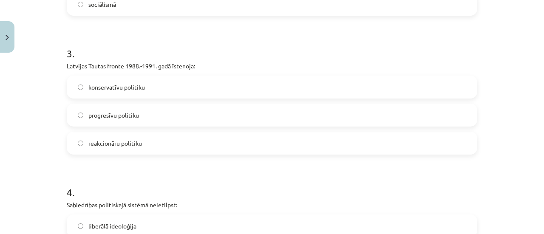
click at [170, 116] on label "progresīvu politiku" at bounding box center [272, 115] width 409 height 21
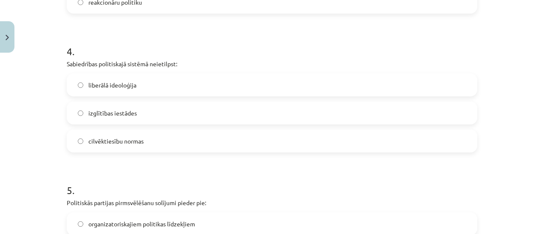
scroll to position [581, 0]
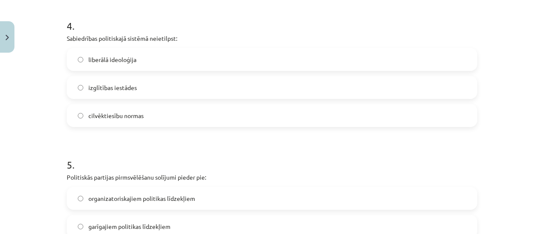
click at [233, 86] on label "izglītības iestādes" at bounding box center [272, 87] width 409 height 21
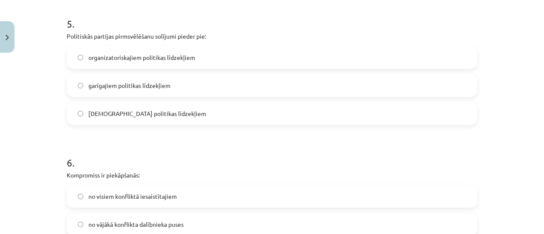
scroll to position [720, 0]
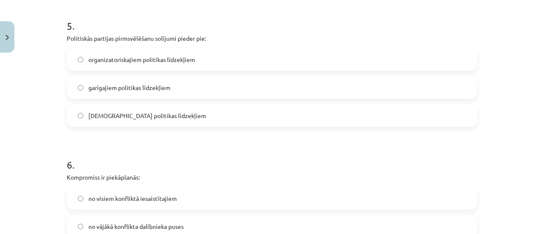
click at [226, 85] on label "garīgajiem politikas līdzekļiem" at bounding box center [272, 87] width 409 height 21
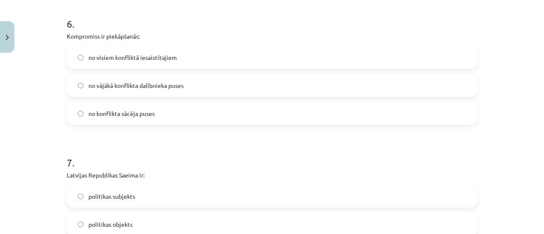
scroll to position [863, 0]
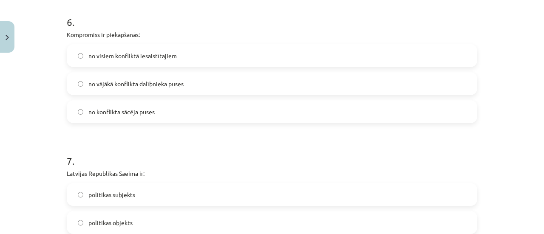
click at [183, 59] on label "no visiem konfliktā iesaistītajiem" at bounding box center [272, 55] width 409 height 21
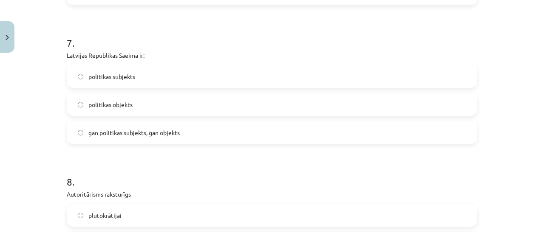
scroll to position [987, 0]
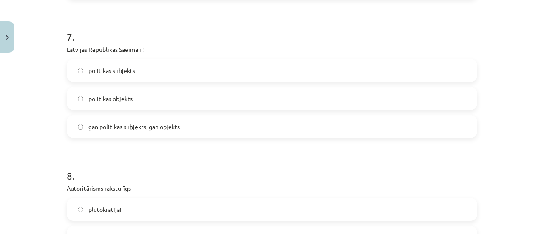
click at [243, 97] on label "politikas objekts" at bounding box center [272, 98] width 409 height 21
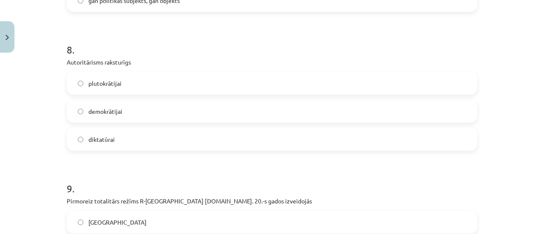
scroll to position [1116, 0]
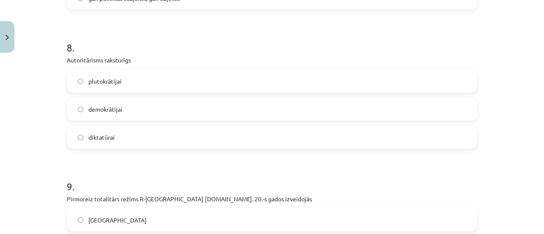
click at [146, 139] on label "diktatūrai" at bounding box center [272, 137] width 409 height 21
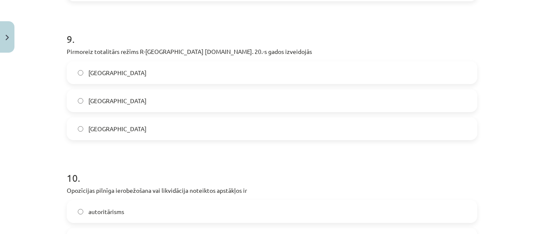
scroll to position [1261, 0]
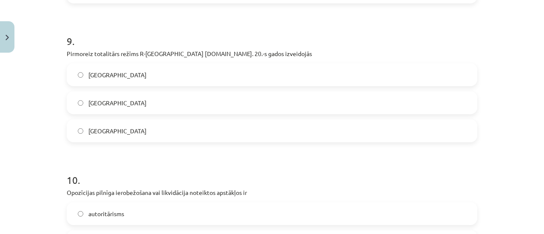
click at [241, 75] on label "[GEOGRAPHIC_DATA]" at bounding box center [272, 74] width 409 height 21
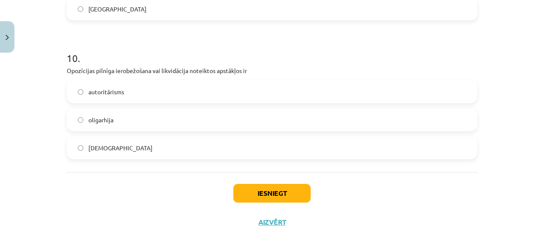
scroll to position [1389, 0]
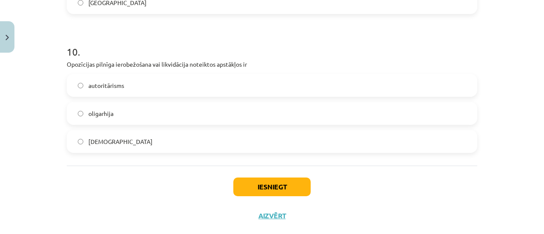
click at [259, 145] on label "[DEMOGRAPHIC_DATA]" at bounding box center [272, 141] width 409 height 21
click at [274, 195] on button "Iesniegt" at bounding box center [271, 187] width 77 height 19
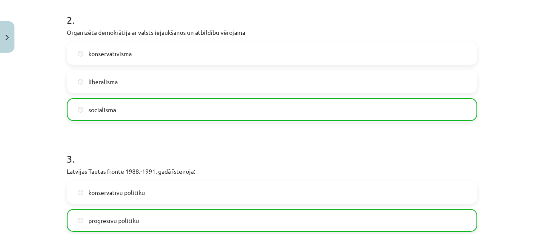
scroll to position [1433, 0]
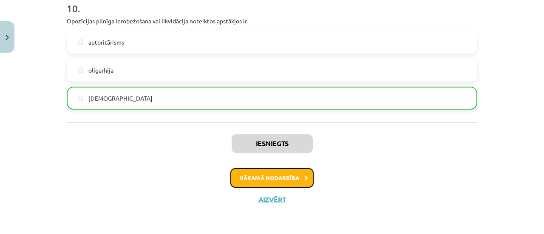
click at [252, 182] on button "Nākamā nodarbība" at bounding box center [271, 178] width 83 height 20
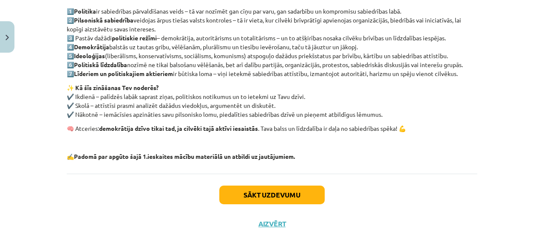
scroll to position [202, 0]
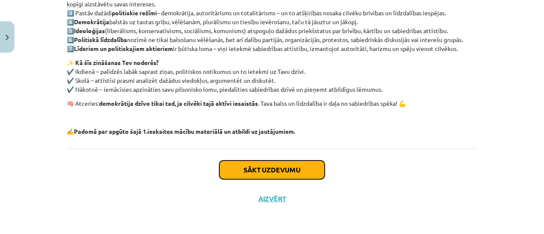
click at [264, 163] on button "Sākt uzdevumu" at bounding box center [271, 170] width 105 height 19
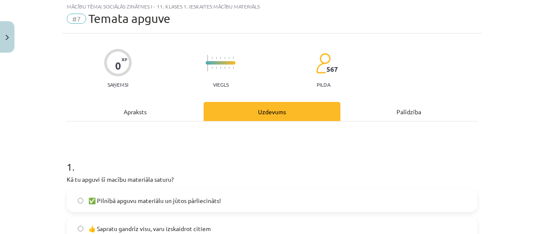
scroll to position [21, 0]
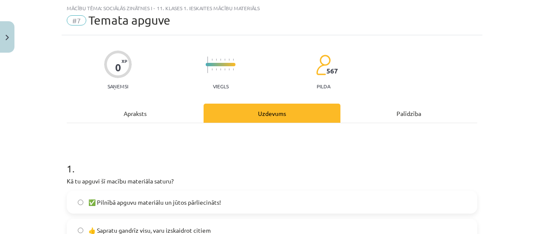
click at [266, 204] on label "✅ Pilnībā apguvu materiālu un jūtos pārliecināts!" at bounding box center [272, 202] width 409 height 21
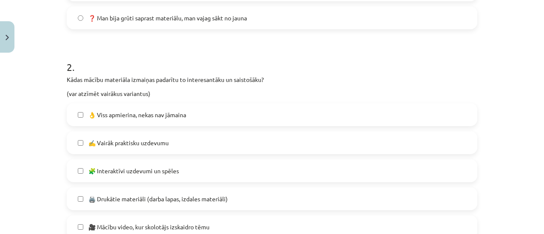
scroll to position [369, 0]
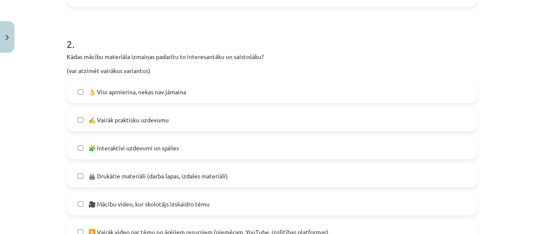
click at [259, 123] on label "✍️ Vairāk praktisku uzdevumu" at bounding box center [272, 119] width 409 height 21
drag, startPoint x: 284, startPoint y: 103, endPoint x: 286, endPoint y: 97, distance: 6.2
click at [286, 97] on div "👌 Viss apmierina, nekas nav jāmaina ✍️ Vairāk praktisku uzdevumu 🧩 Interaktīvi …" at bounding box center [272, 217] width 411 height 275
click at [286, 97] on label "👌 Viss apmierina, nekas nav jāmaina" at bounding box center [272, 91] width 409 height 21
click at [217, 126] on label "✍️ Vairāk praktisku uzdevumu" at bounding box center [272, 119] width 409 height 21
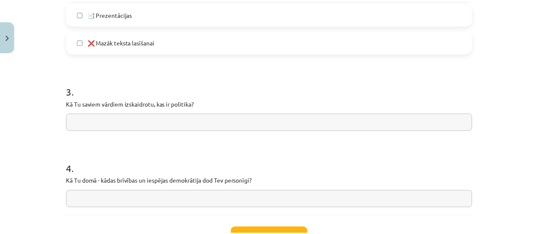
scroll to position [725, 0]
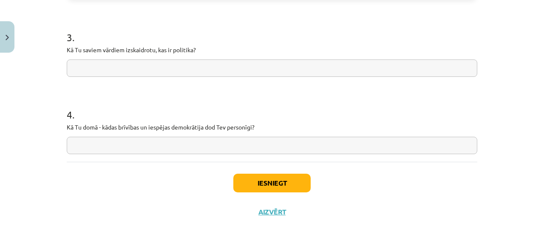
click at [337, 62] on input "text" at bounding box center [272, 68] width 411 height 17
type input "*"
click at [231, 145] on input "text" at bounding box center [272, 145] width 411 height 17
type input "*"
click at [266, 187] on button "Iesniegt" at bounding box center [271, 183] width 77 height 19
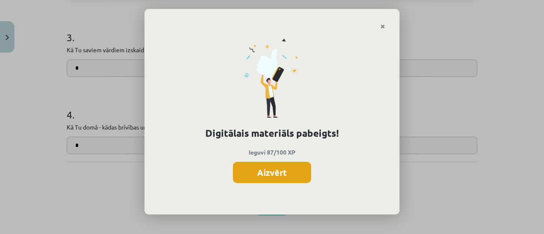
click at [278, 179] on button "Aizvērt" at bounding box center [272, 172] width 78 height 21
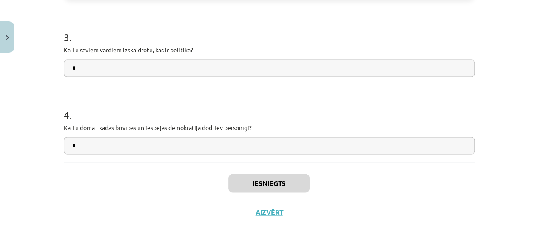
scroll to position [488, 0]
click at [270, 210] on button "Aizvērt" at bounding box center [269, 212] width 32 height 9
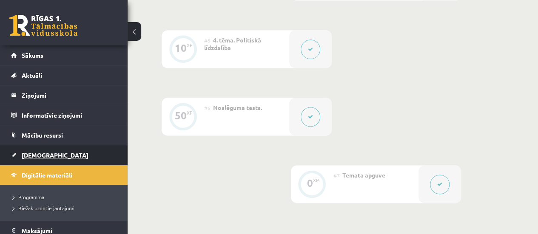
click at [20, 156] on link "[DEMOGRAPHIC_DATA]" at bounding box center [64, 155] width 106 height 20
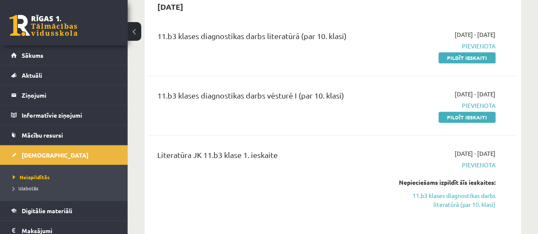
scroll to position [220, 0]
